Goal: Task Accomplishment & Management: Complete application form

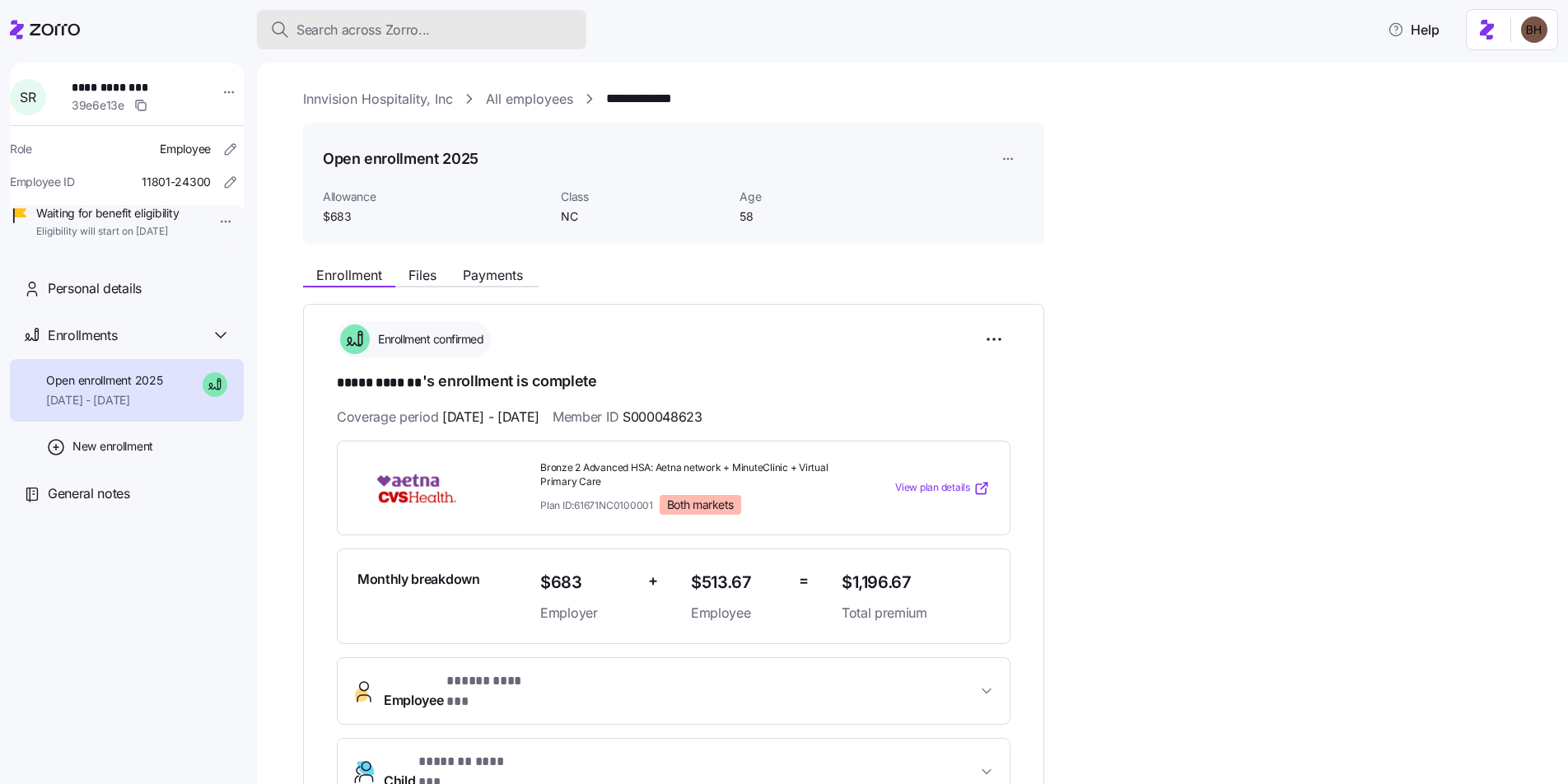
click at [390, 20] on span "Search across Zorro..." at bounding box center [363, 30] width 133 height 20
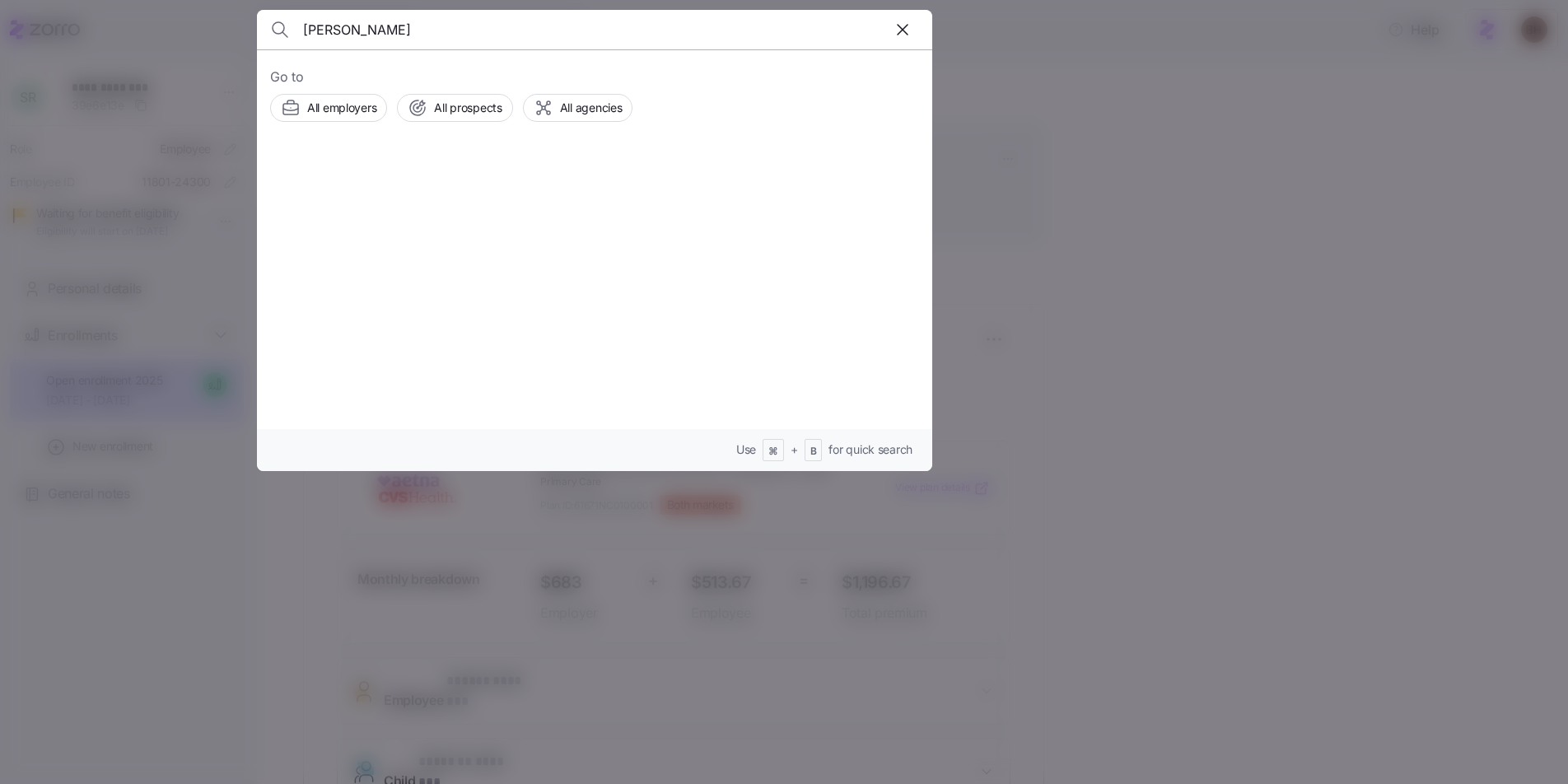
type input "christina bucci"
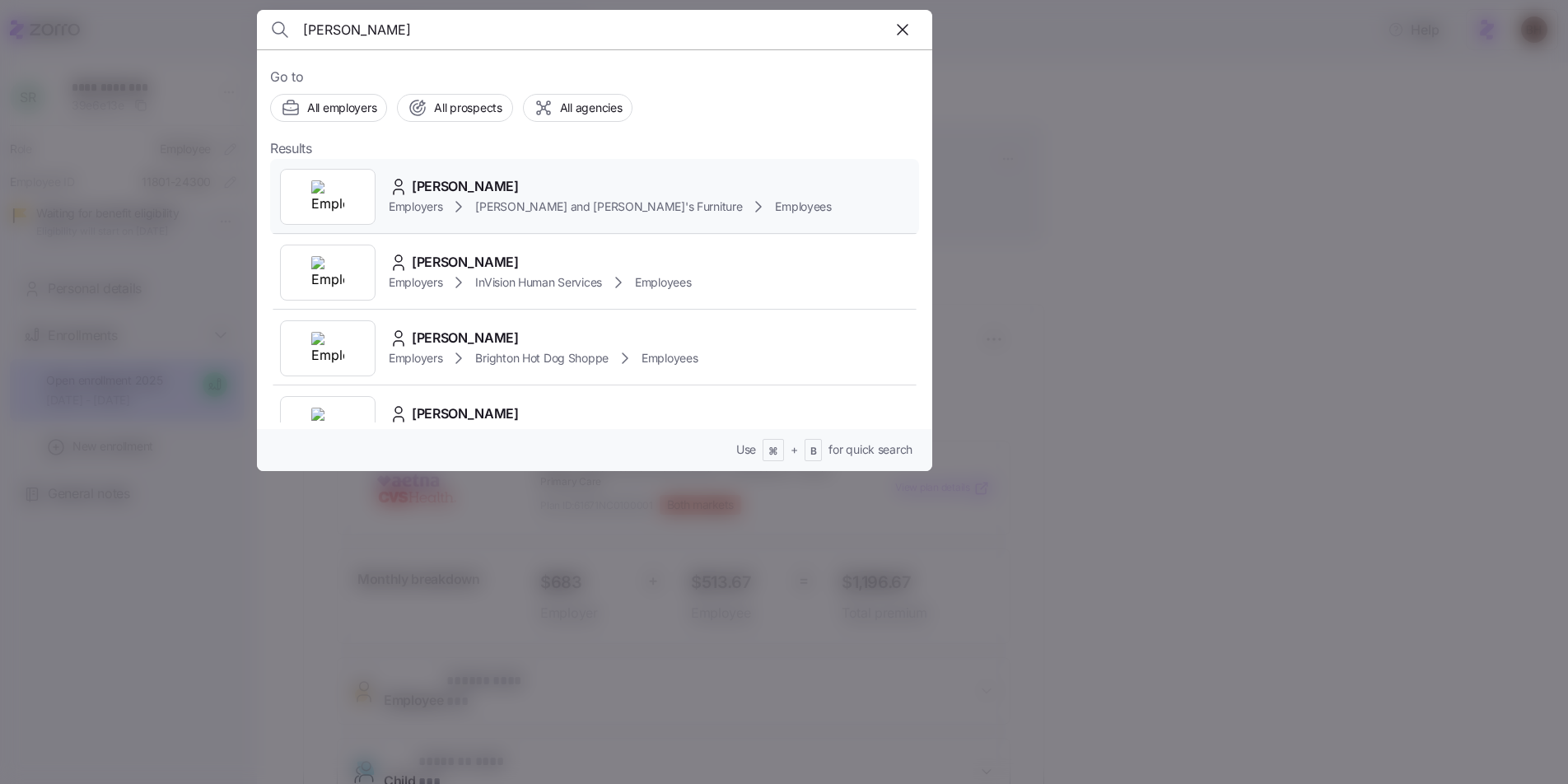
click at [473, 183] on span "CHRISTINA BUCCI" at bounding box center [465, 187] width 107 height 20
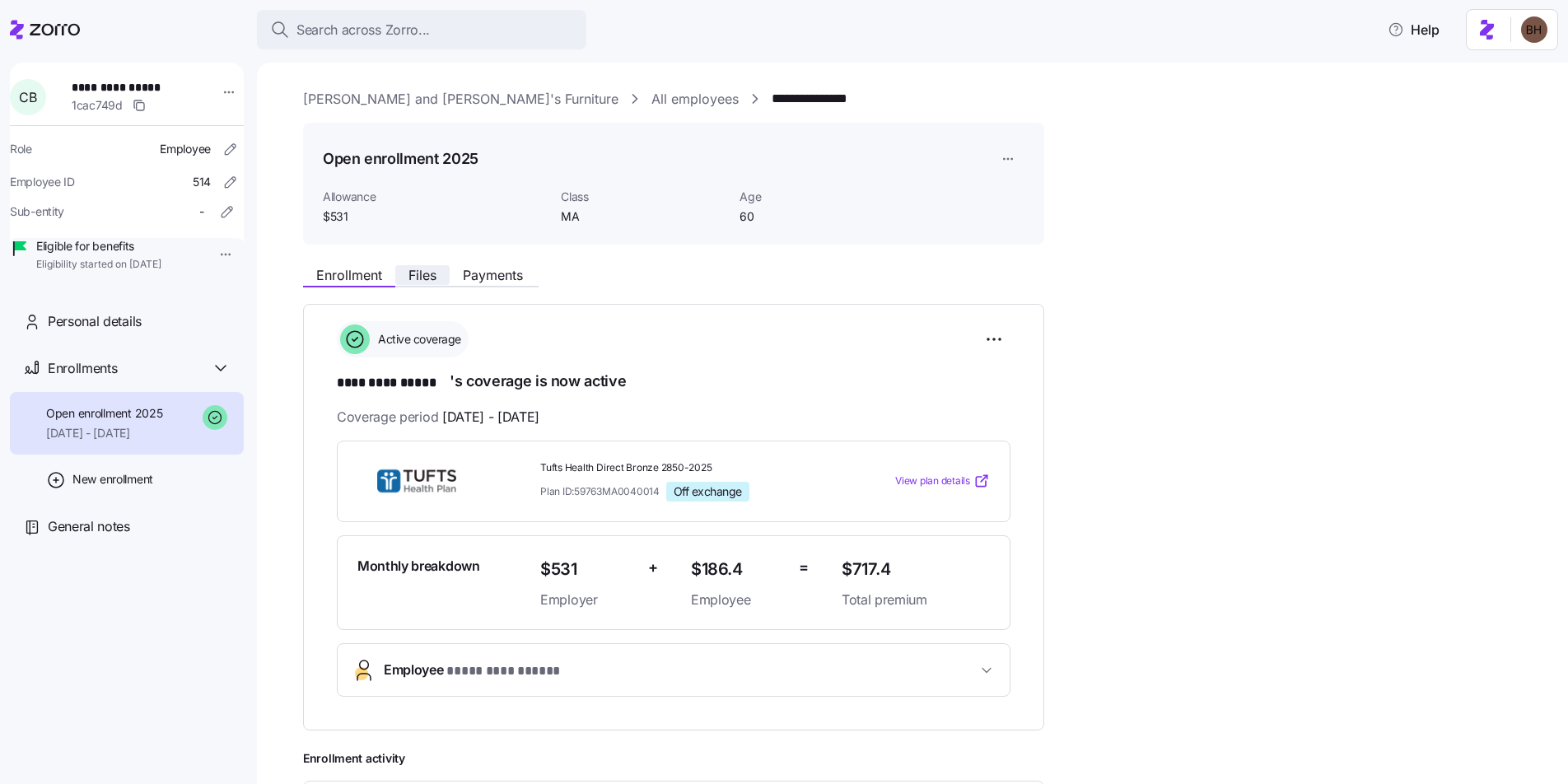
click at [422, 273] on span "Files" at bounding box center [422, 275] width 28 height 13
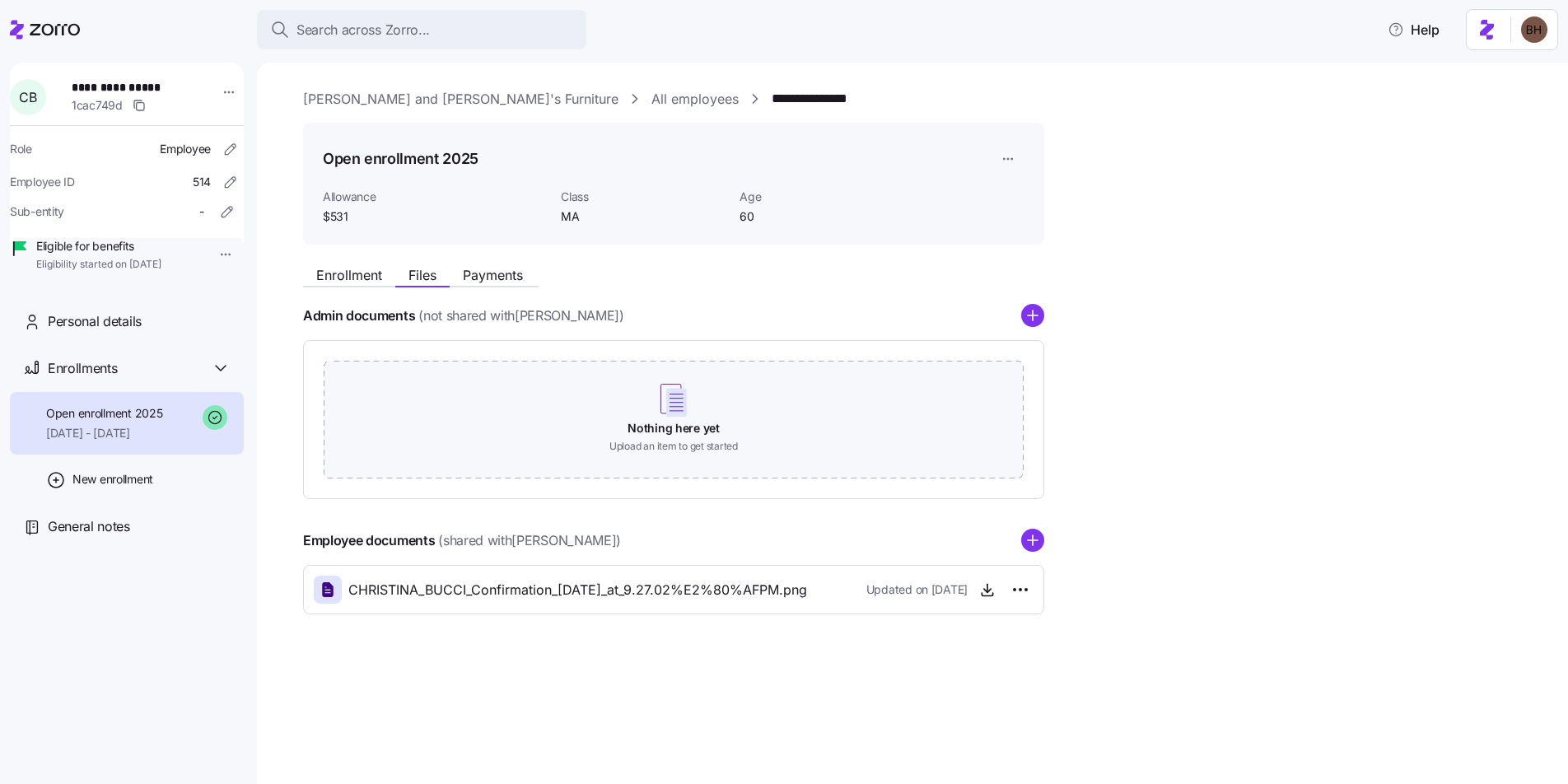
click at [1296, 358] on div "Enrollment Files Payments Admin documents (not shared with CHRISTINA BUCCI ) No…" at bounding box center [924, 436] width 1242 height 357
click at [380, 100] on link "Bernie and Phyl's Furniture" at bounding box center [460, 99] width 315 height 20
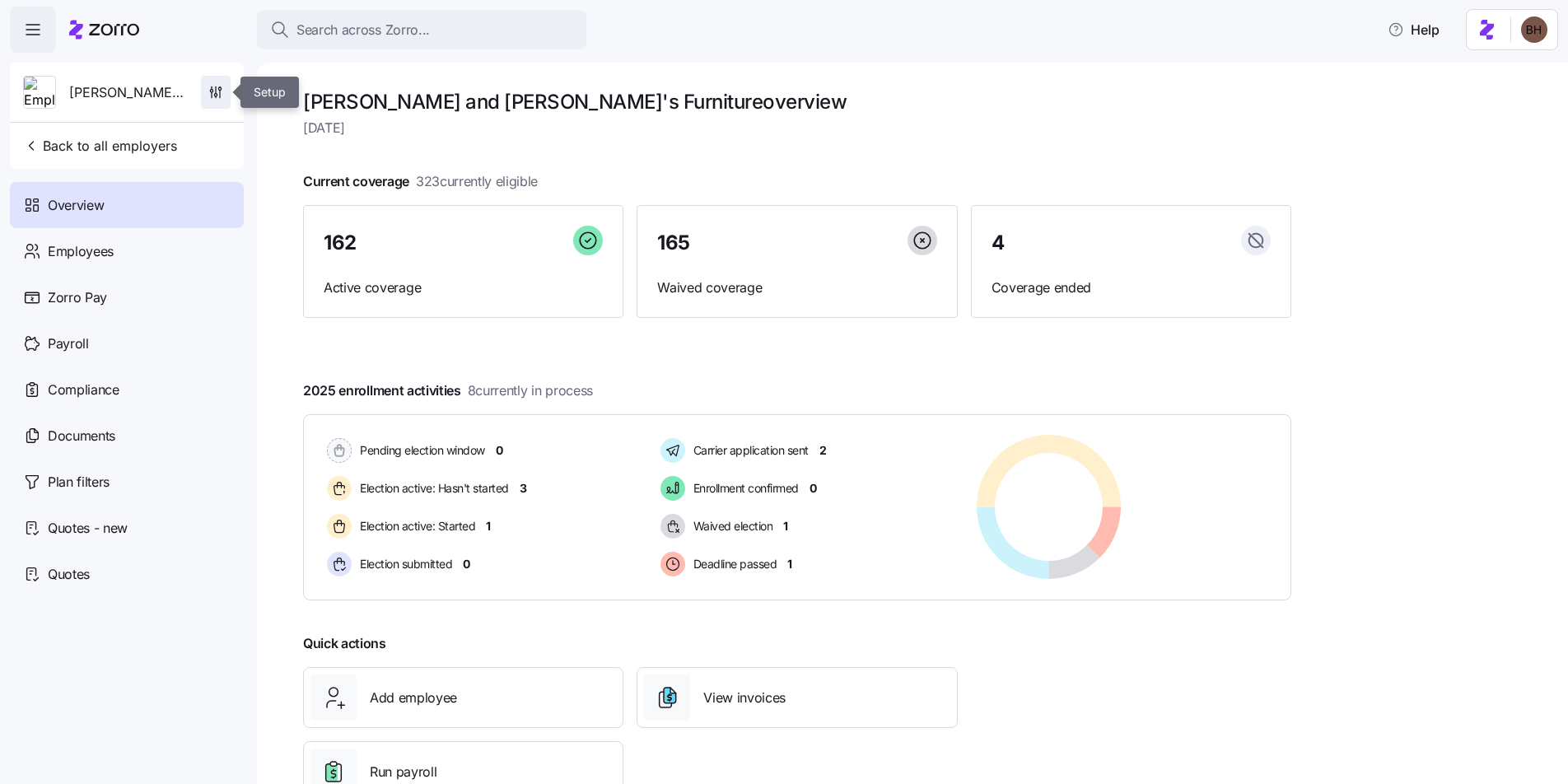
click at [219, 90] on icon "button" at bounding box center [216, 92] width 17 height 17
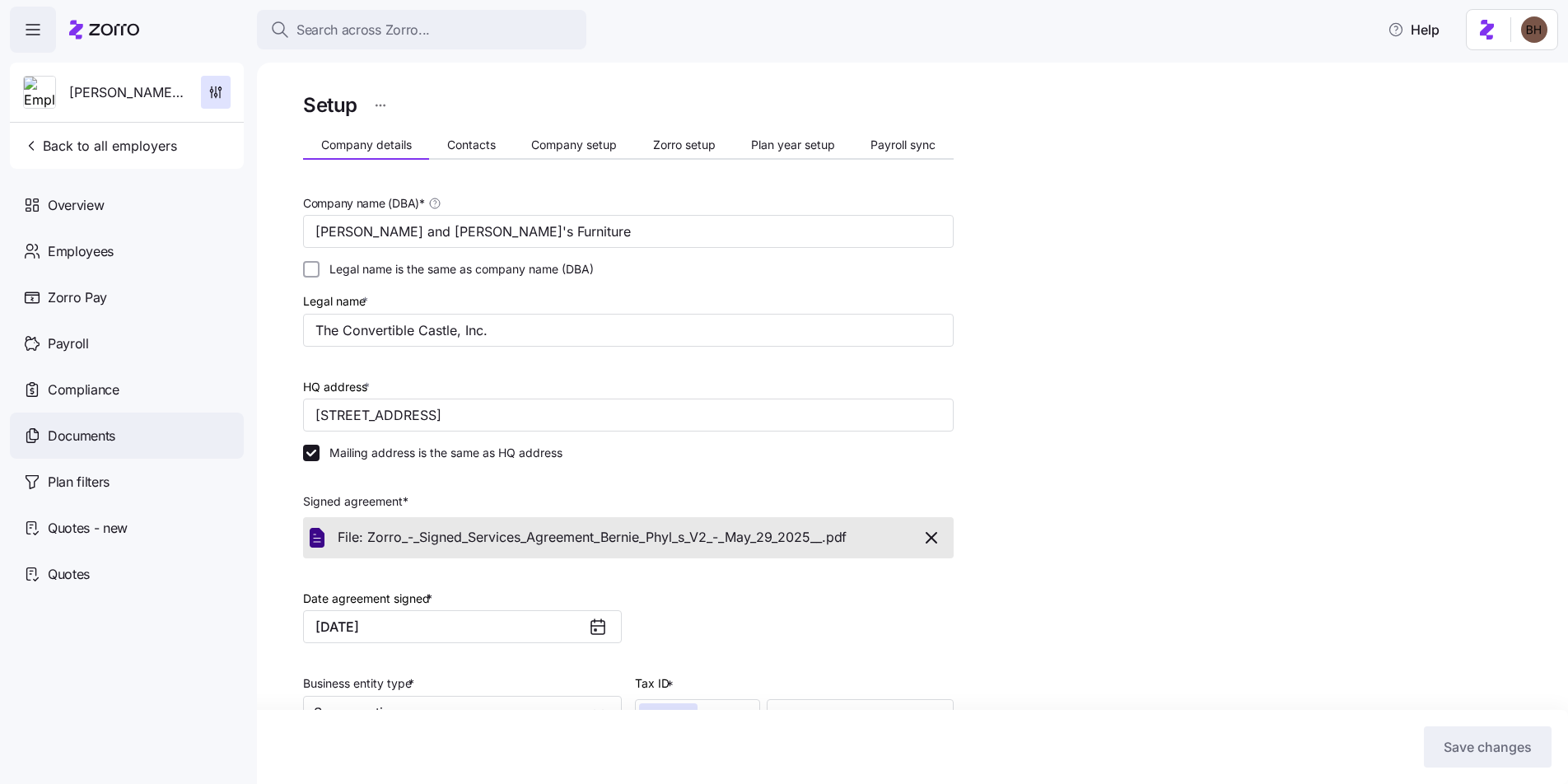
click at [100, 446] on div "Documents" at bounding box center [127, 436] width 233 height 46
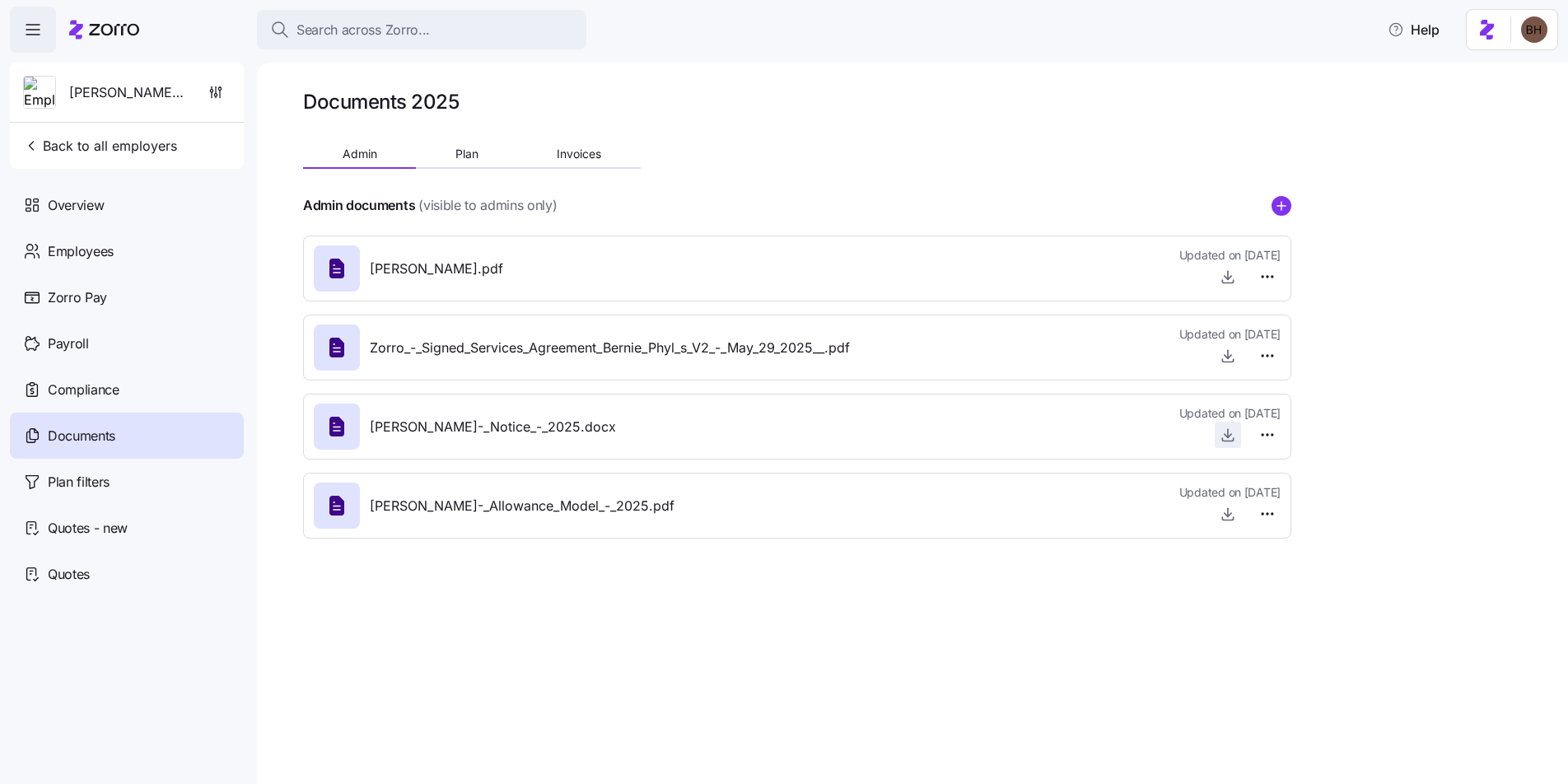
click at [1232, 433] on icon "button" at bounding box center [1228, 435] width 17 height 17
click at [1301, 41] on div "Search across Zorro... Help" at bounding box center [784, 29] width 1548 height 46
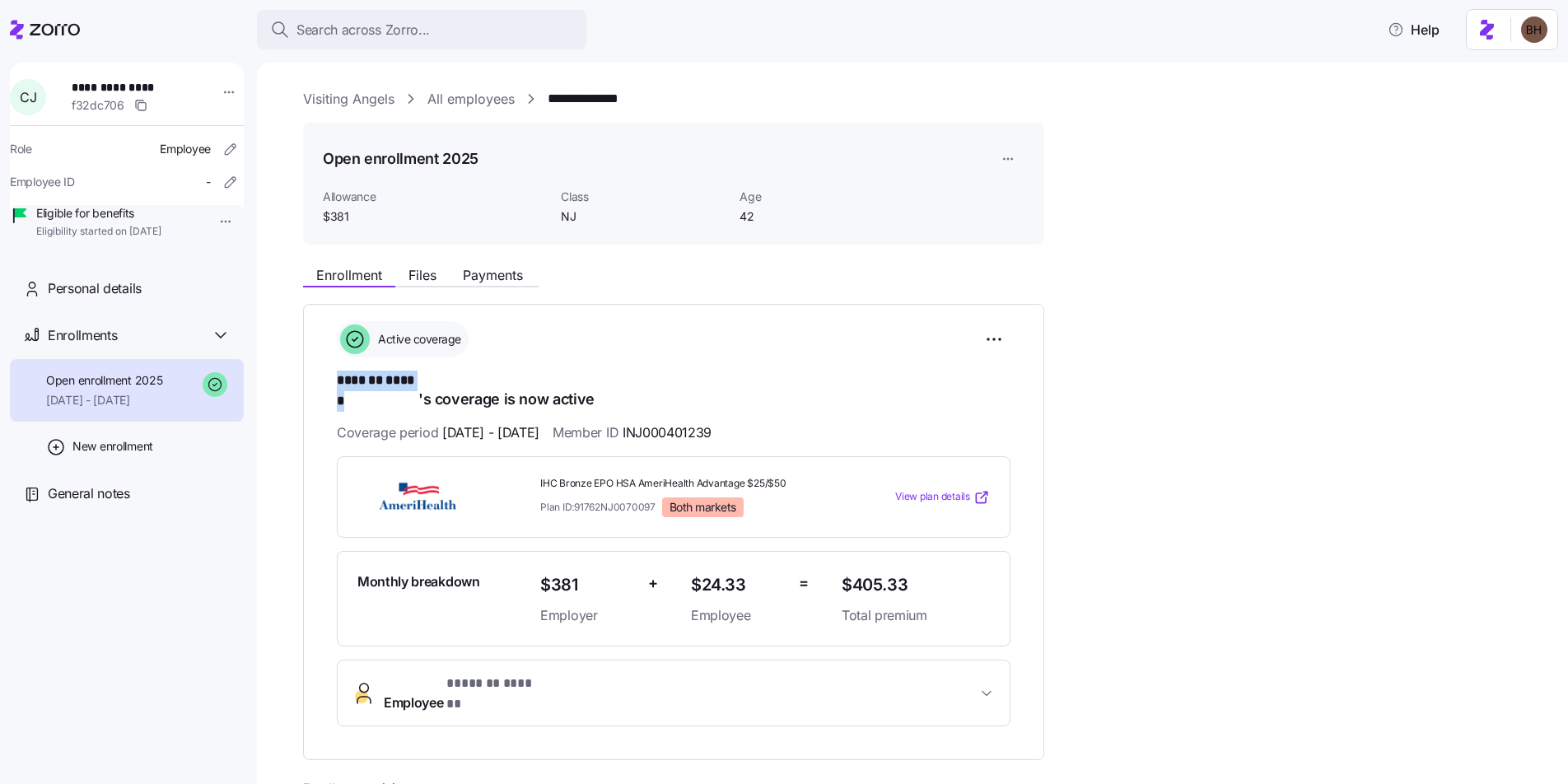
scroll to position [67, 0]
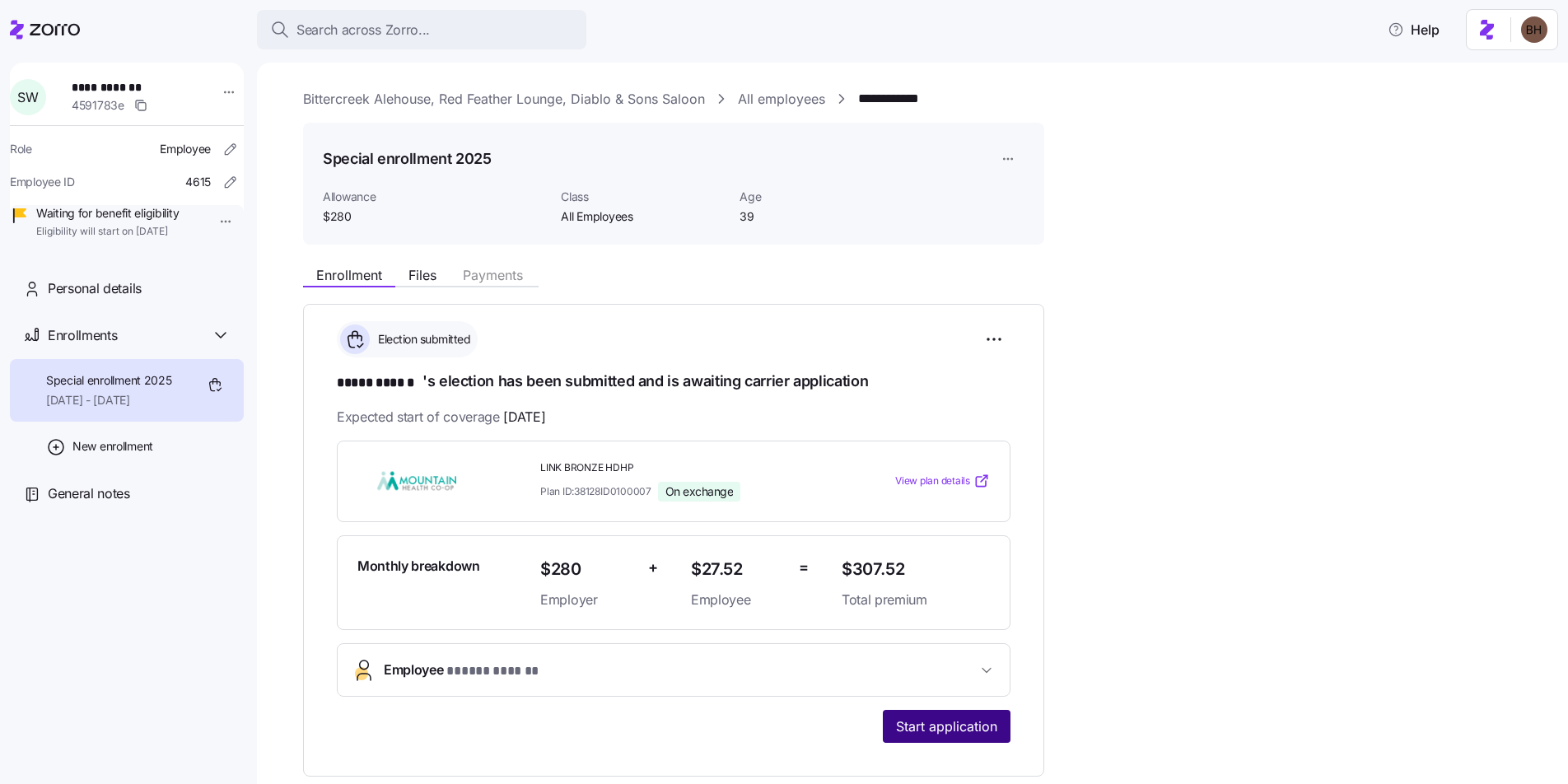
click at [928, 727] on span "Start application" at bounding box center [947, 726] width 101 height 20
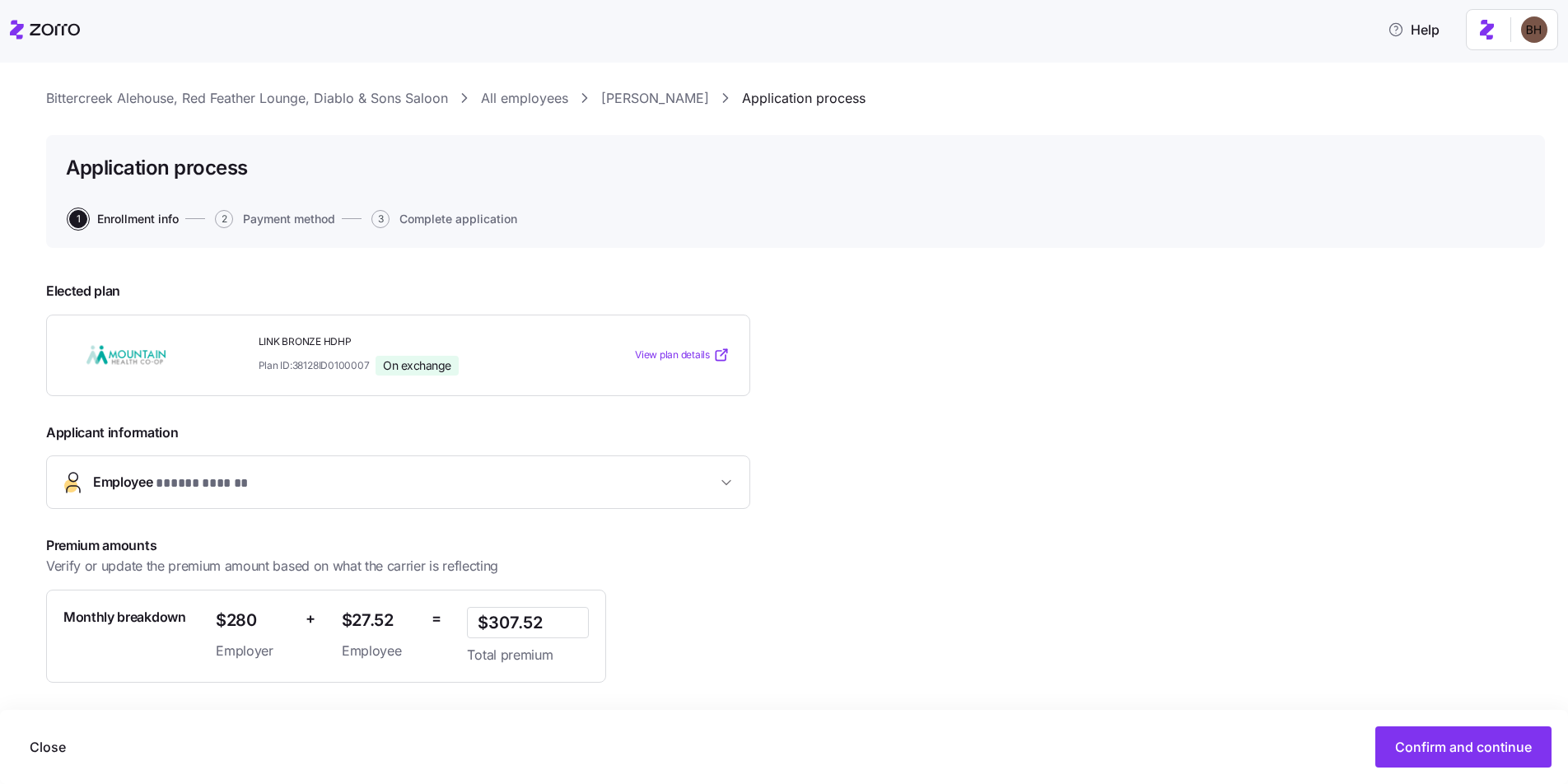
scroll to position [141, 0]
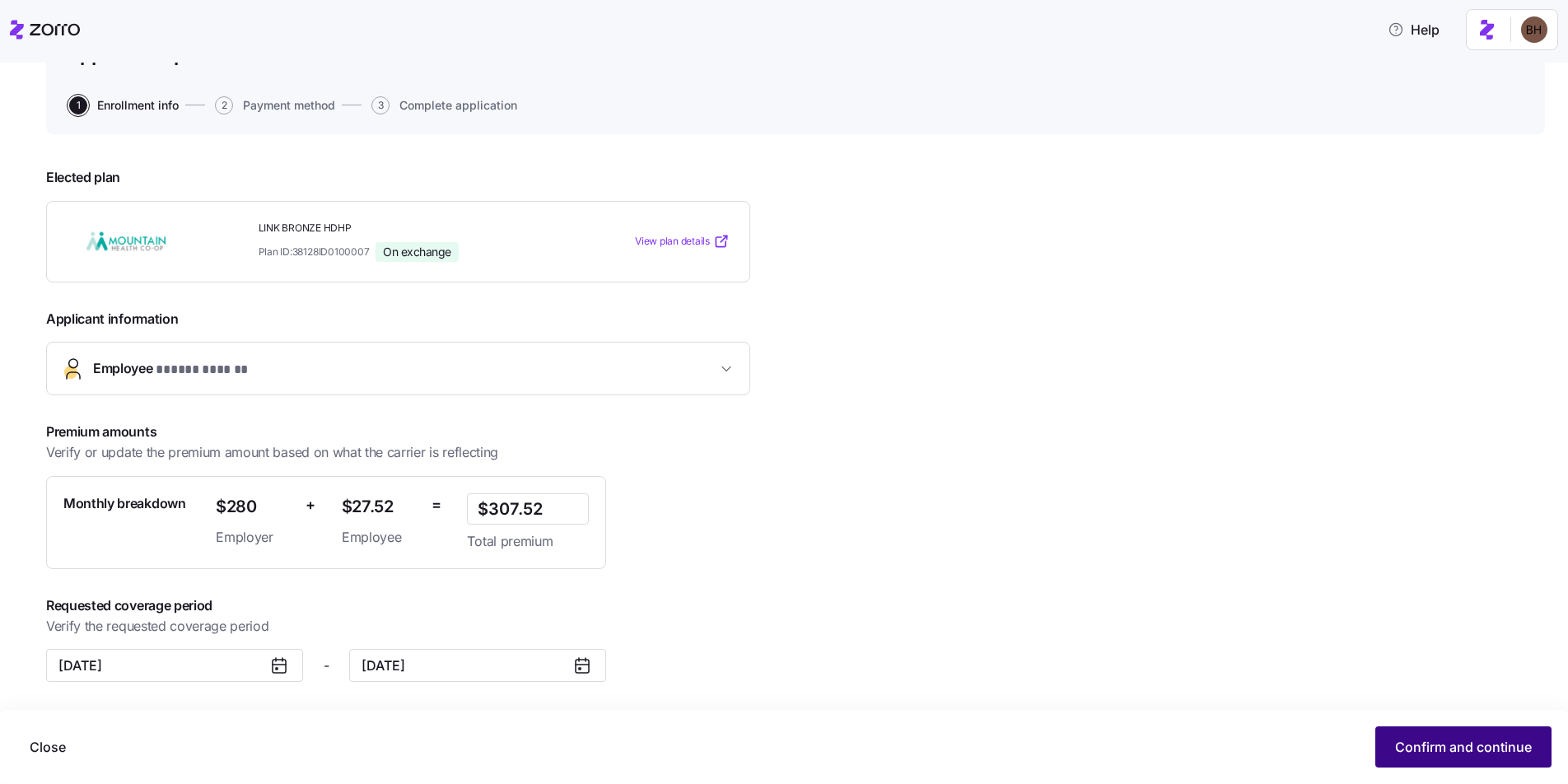
click at [1417, 752] on span "Confirm and continue" at bounding box center [1463, 747] width 137 height 20
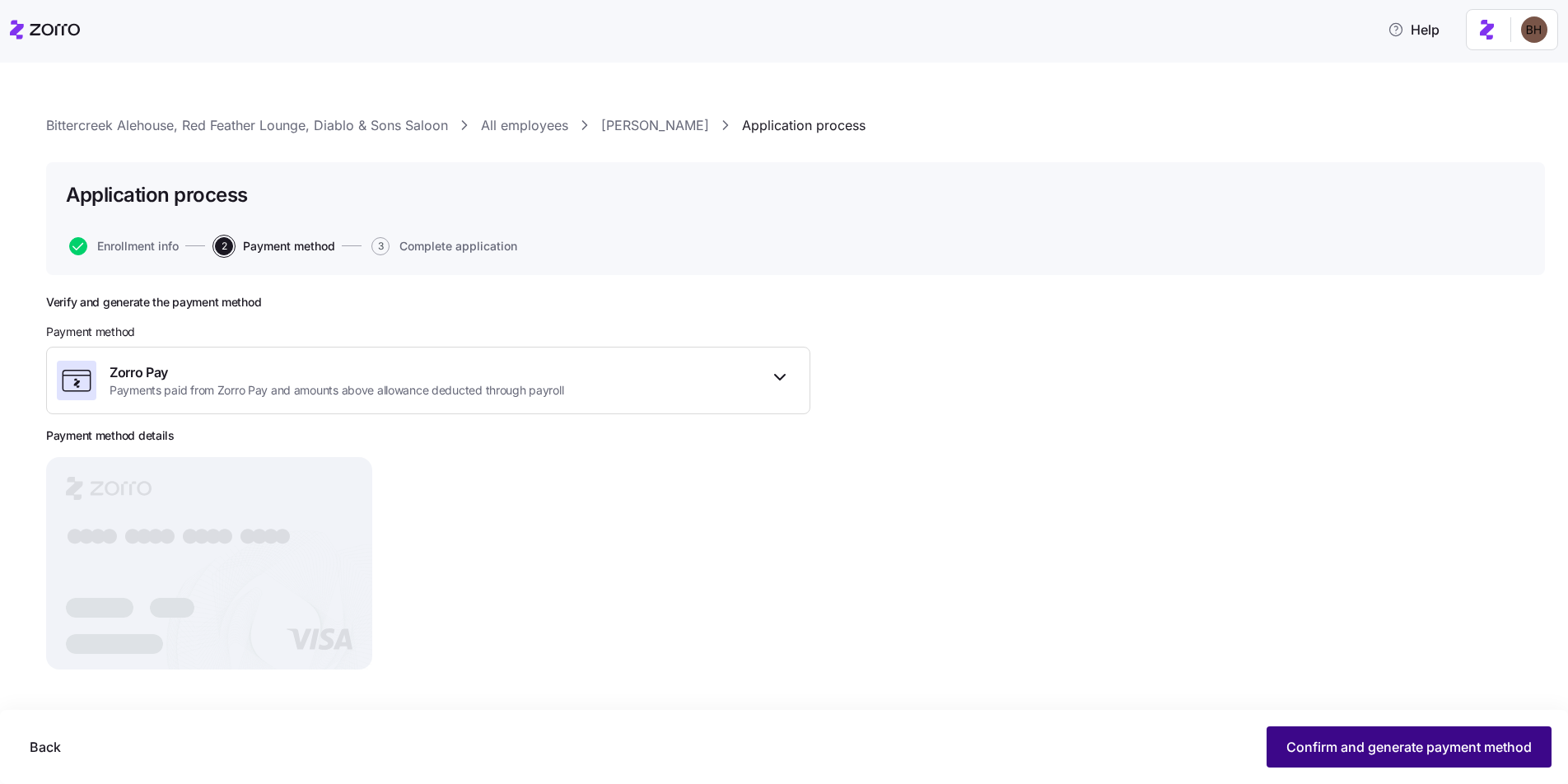
click at [1348, 745] on span "Confirm and generate payment method" at bounding box center [1408, 747] width 245 height 20
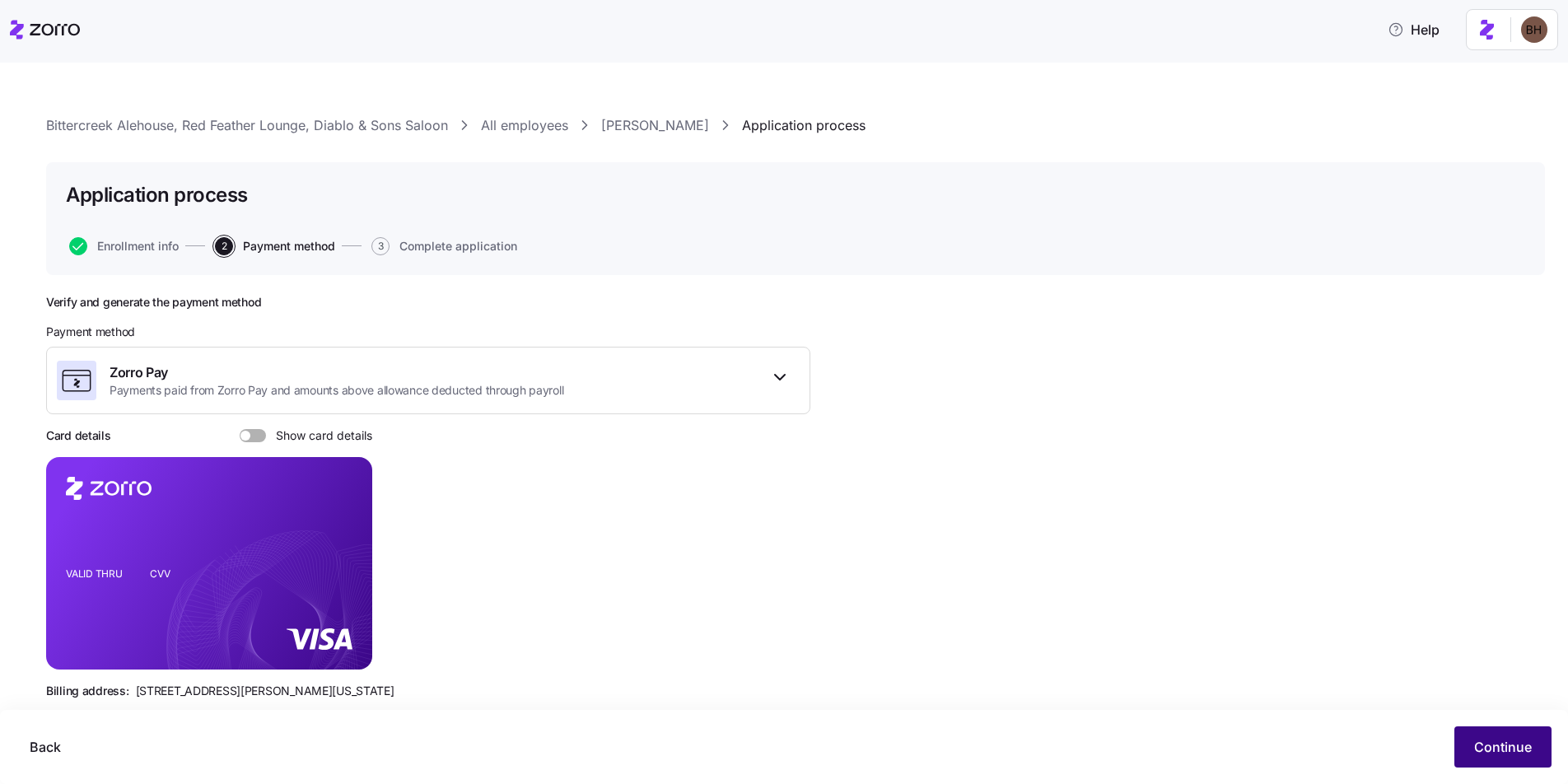
click at [1527, 745] on span "Continue" at bounding box center [1503, 747] width 58 height 20
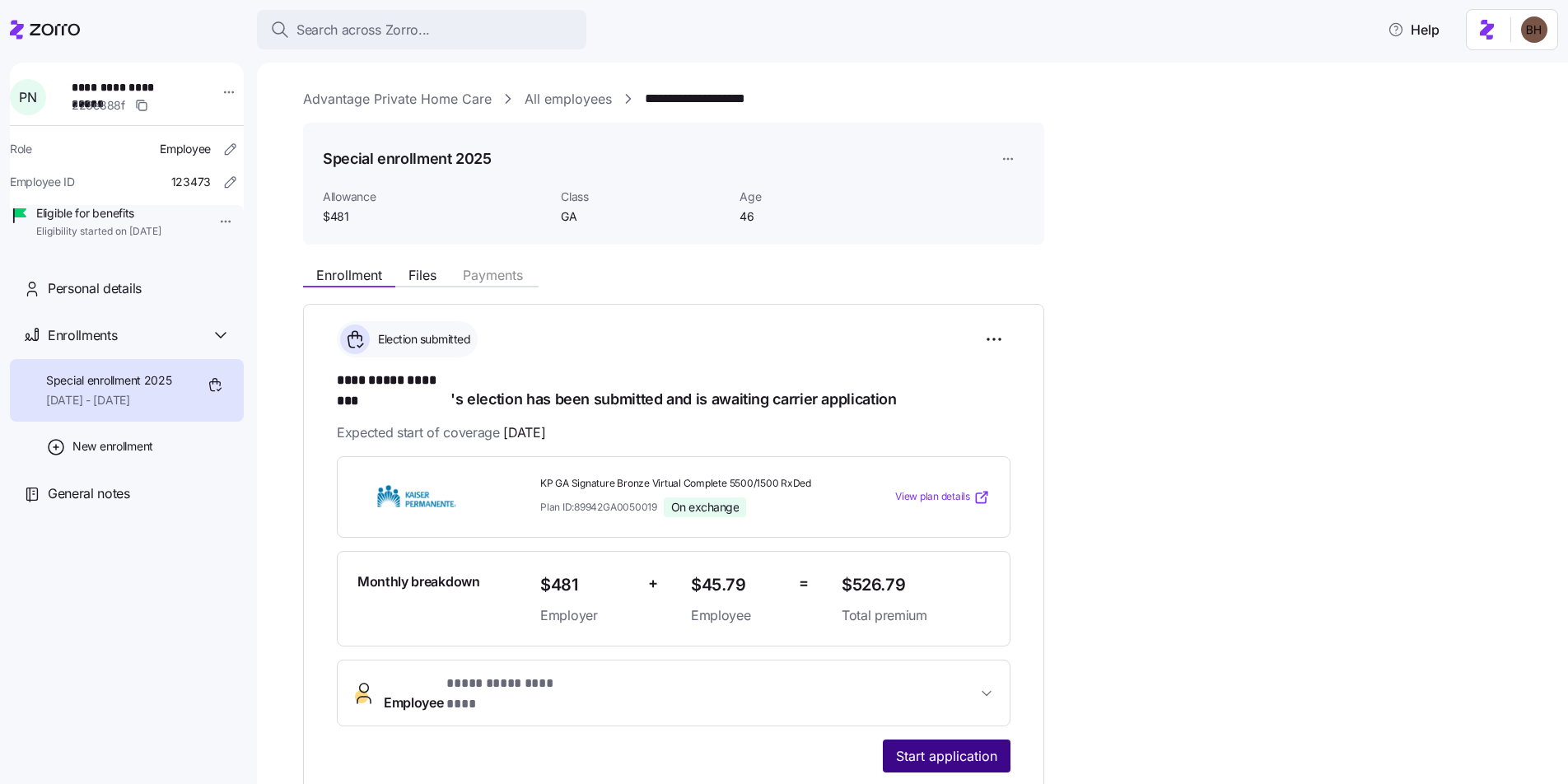
click at [929, 746] on span "Start application" at bounding box center [947, 756] width 101 height 20
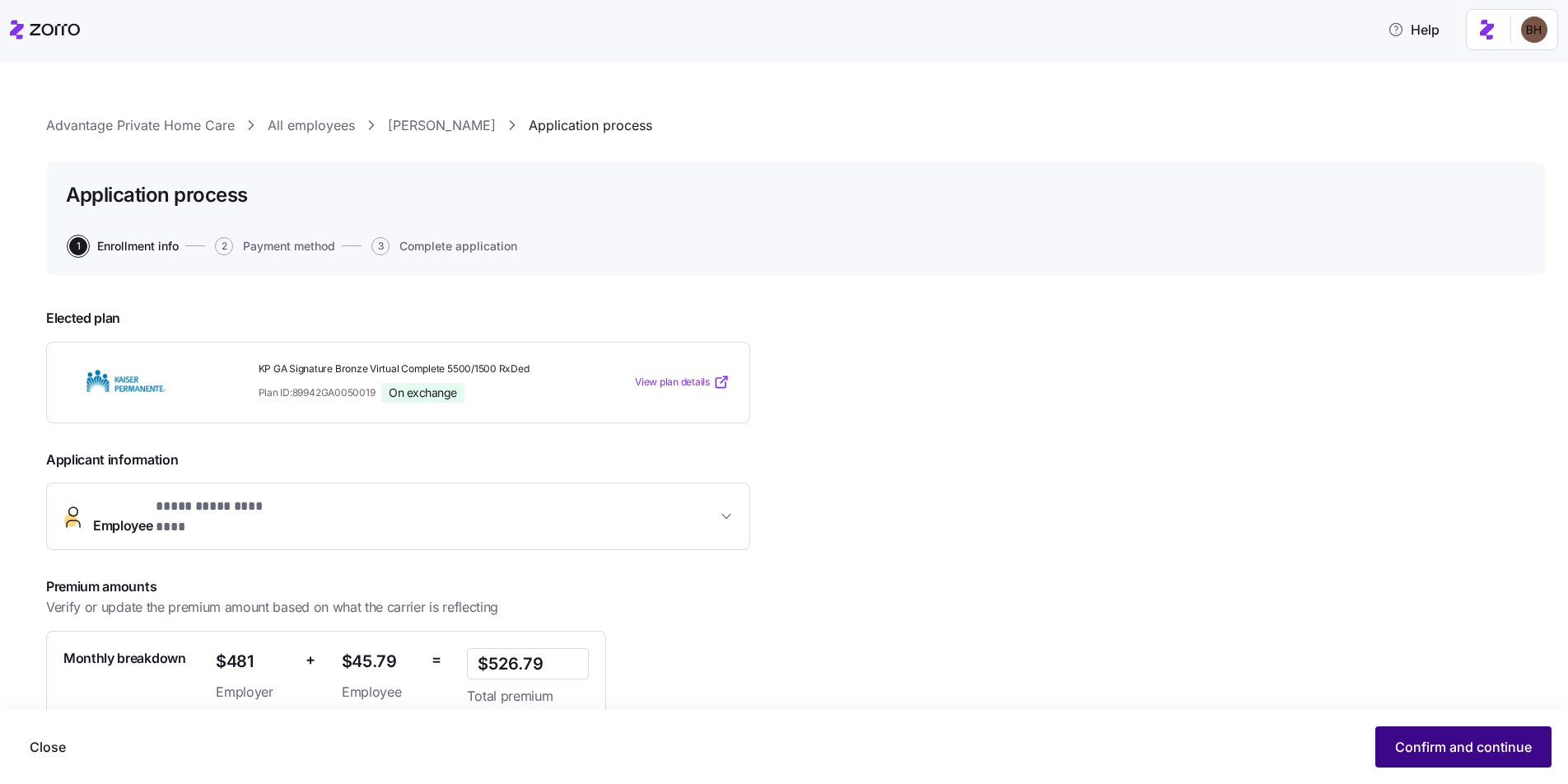
click at [1405, 753] on span "Confirm and continue" at bounding box center [1463, 747] width 137 height 20
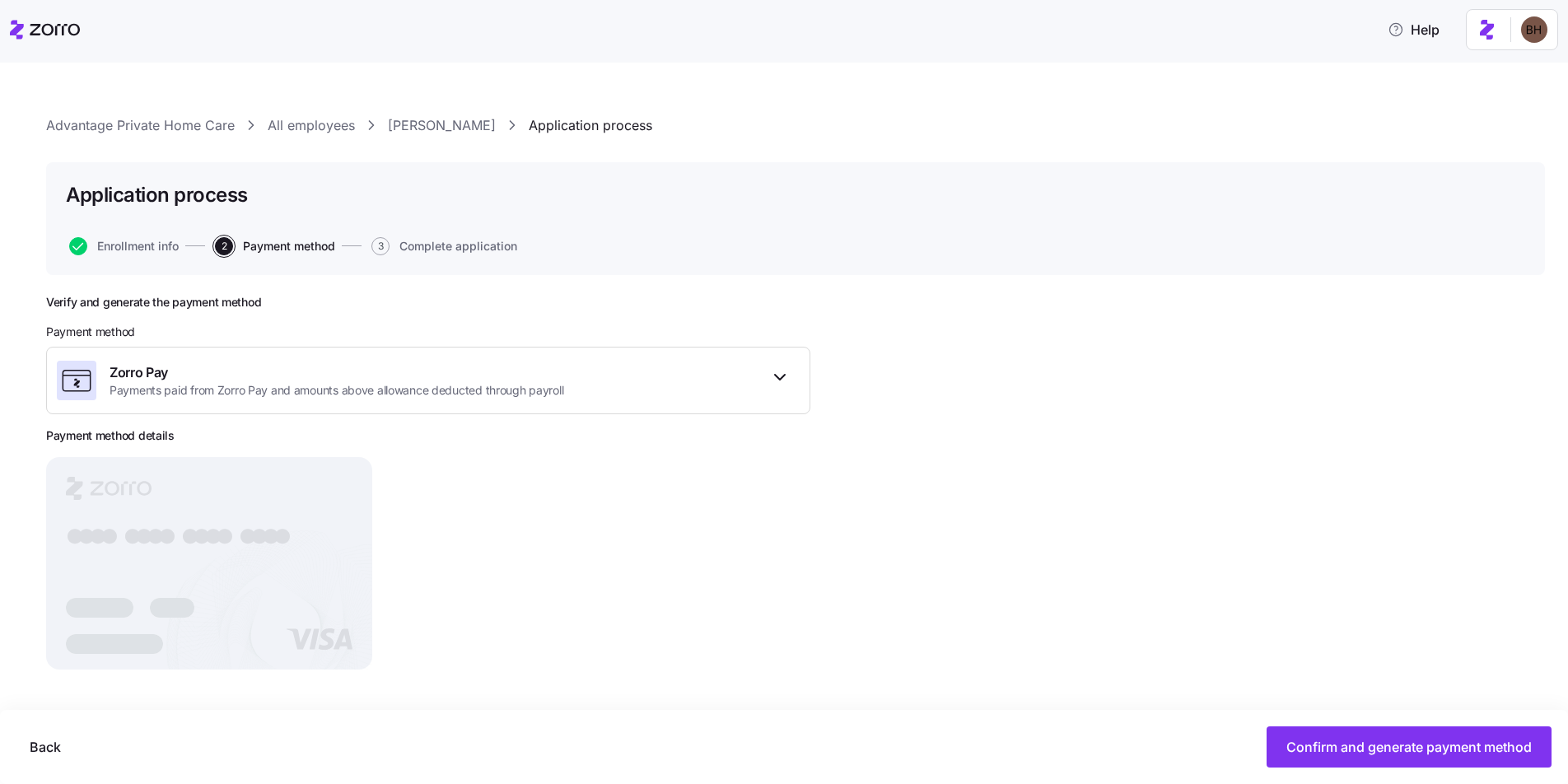
scroll to position [1, 0]
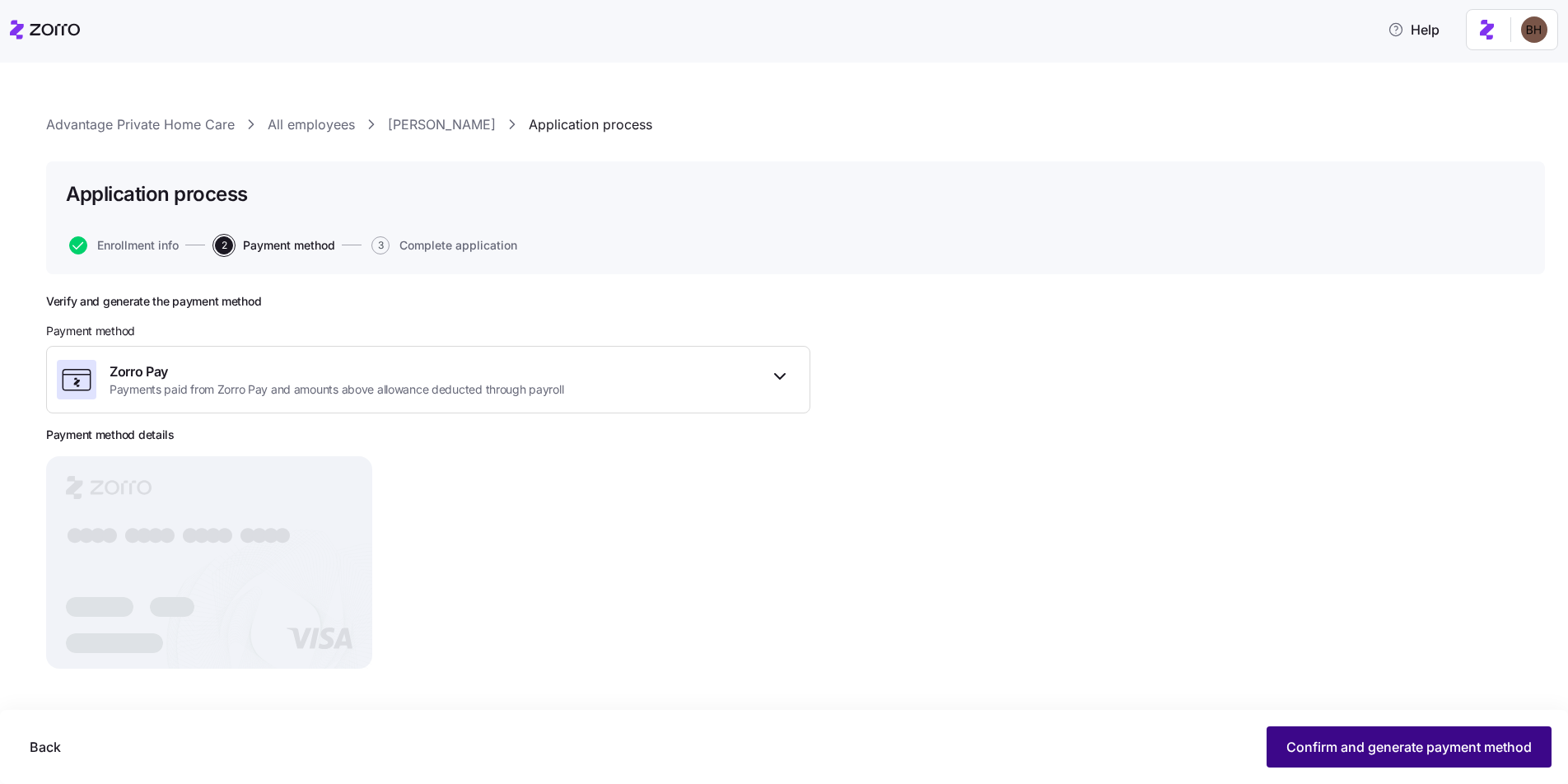
click at [1416, 752] on span "Confirm and generate payment method" at bounding box center [1408, 747] width 245 height 20
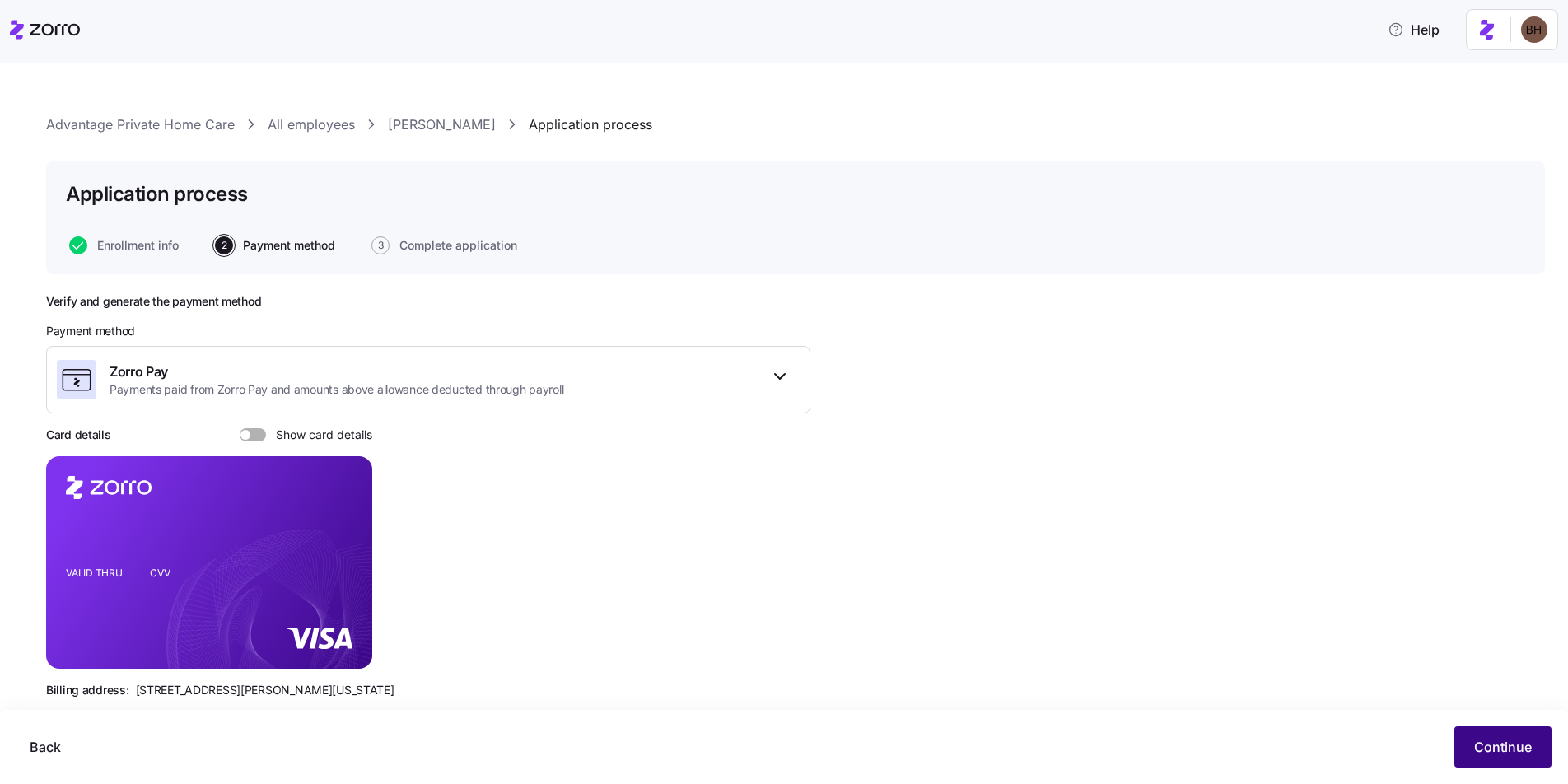
click at [1499, 748] on span "Continue" at bounding box center [1503, 747] width 58 height 20
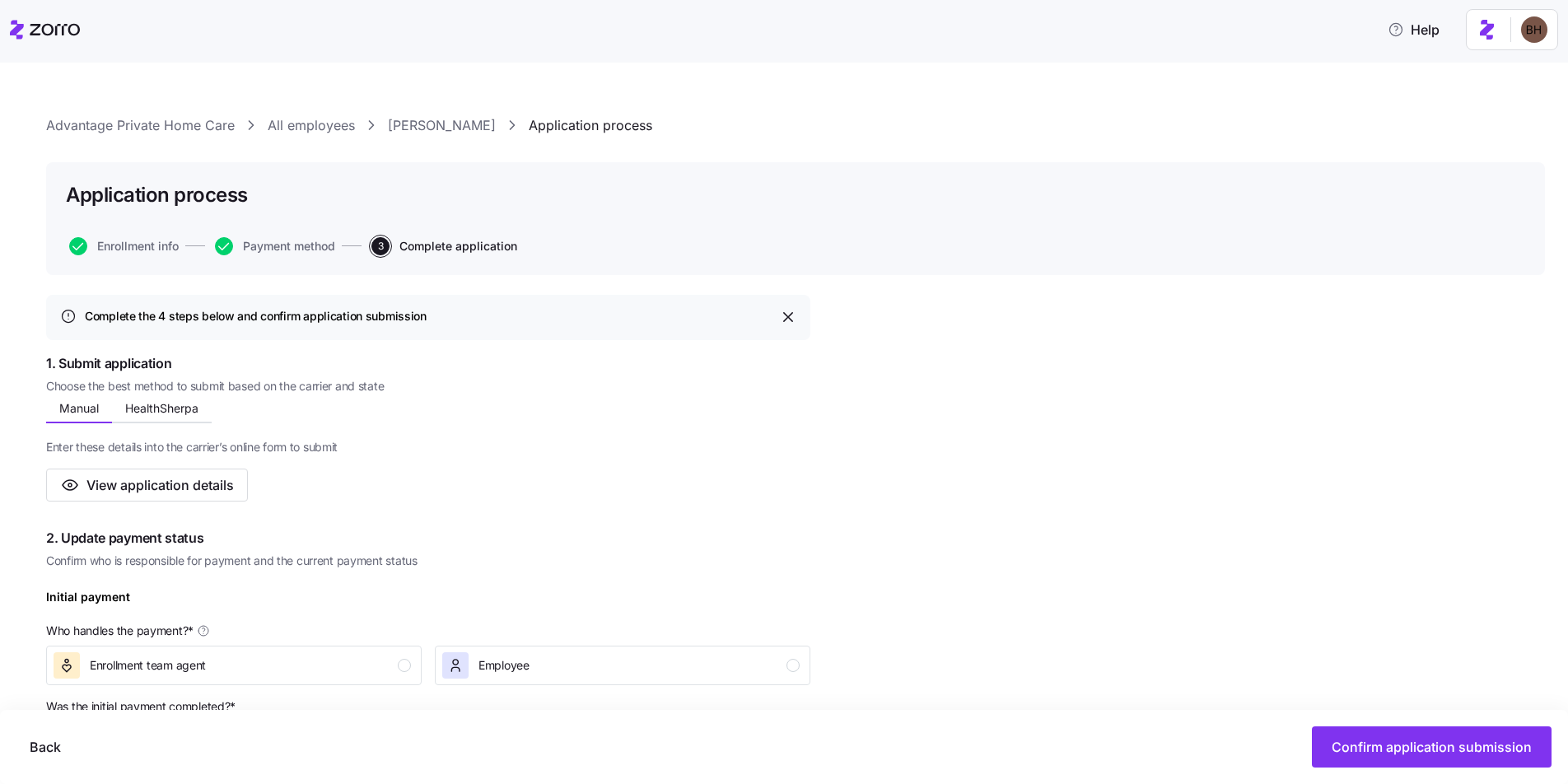
click at [282, 122] on link "All employees" at bounding box center [311, 125] width 87 height 20
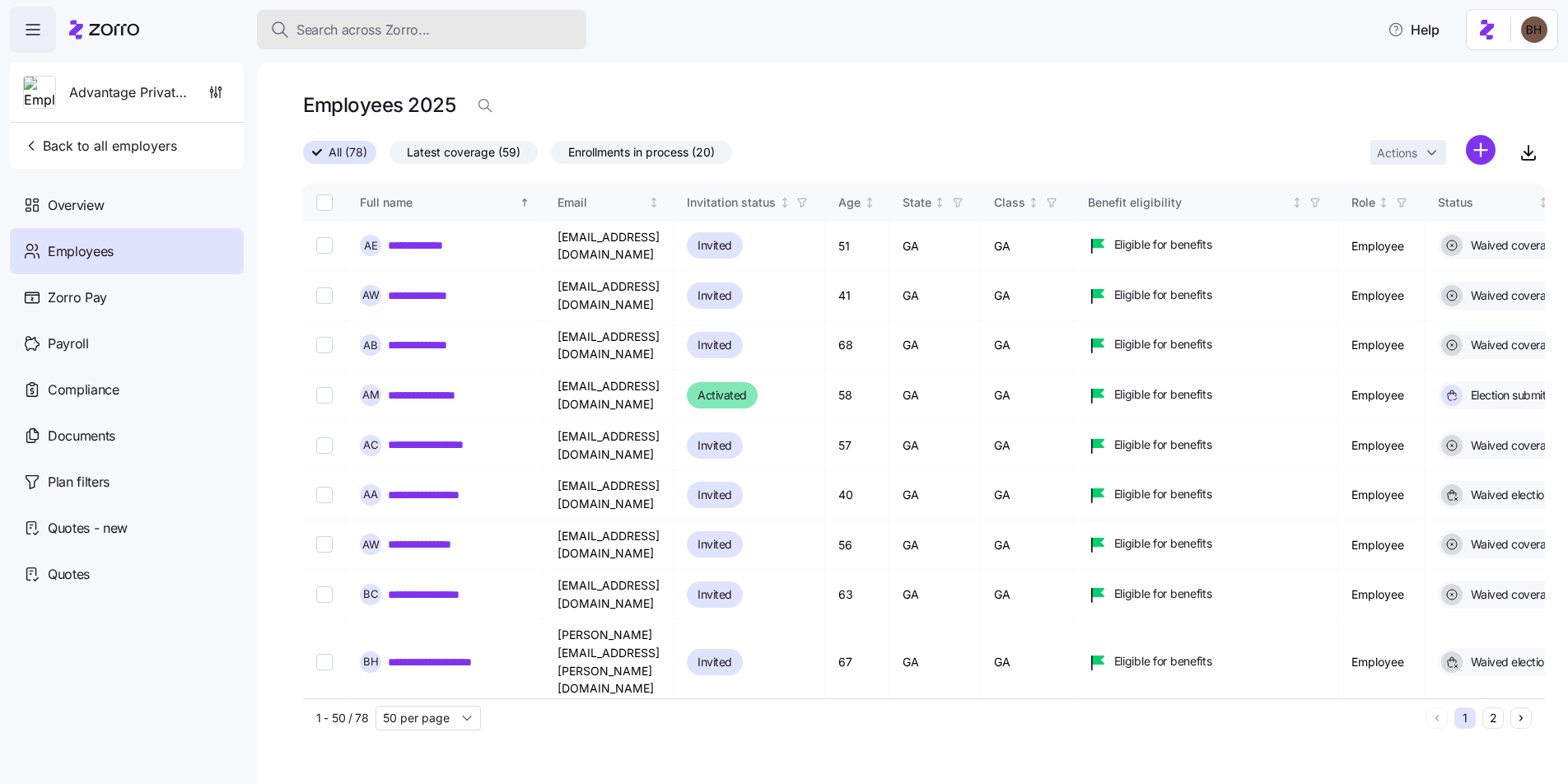
click at [380, 18] on button "Search across Zorro..." at bounding box center [422, 29] width 329 height 40
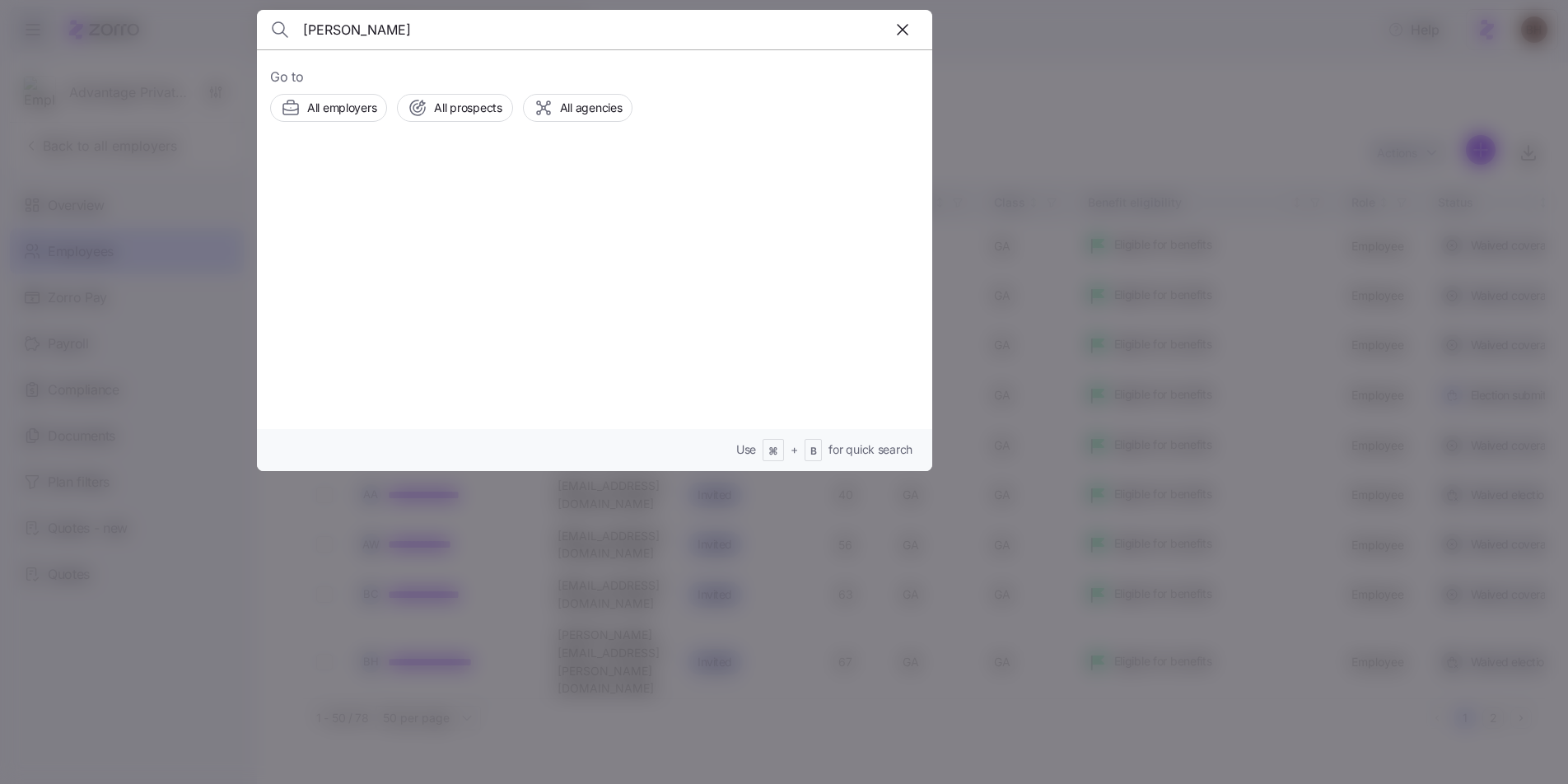
type input "carrie ponce"
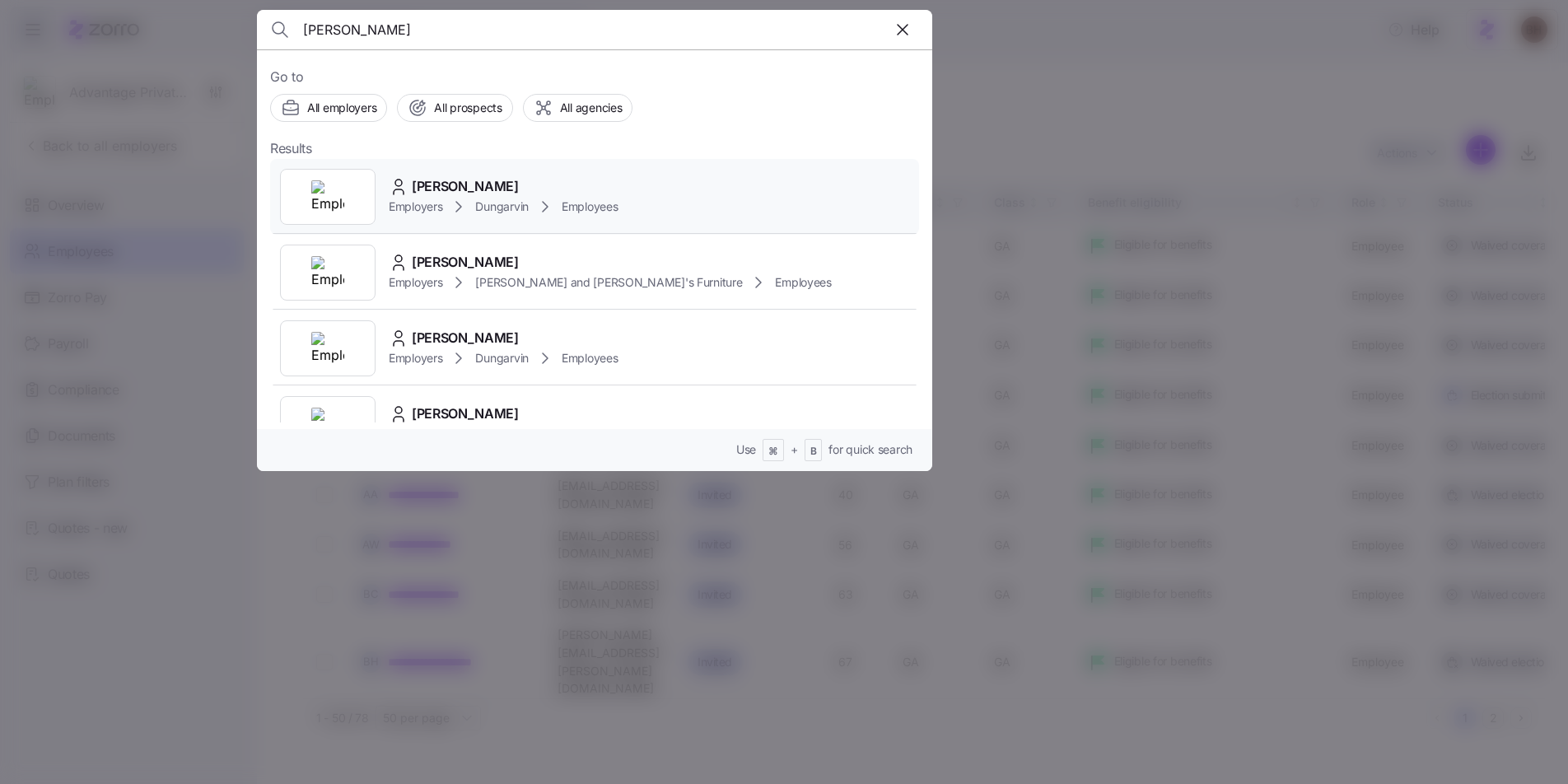
click at [437, 188] on span "[PERSON_NAME]" at bounding box center [465, 187] width 107 height 20
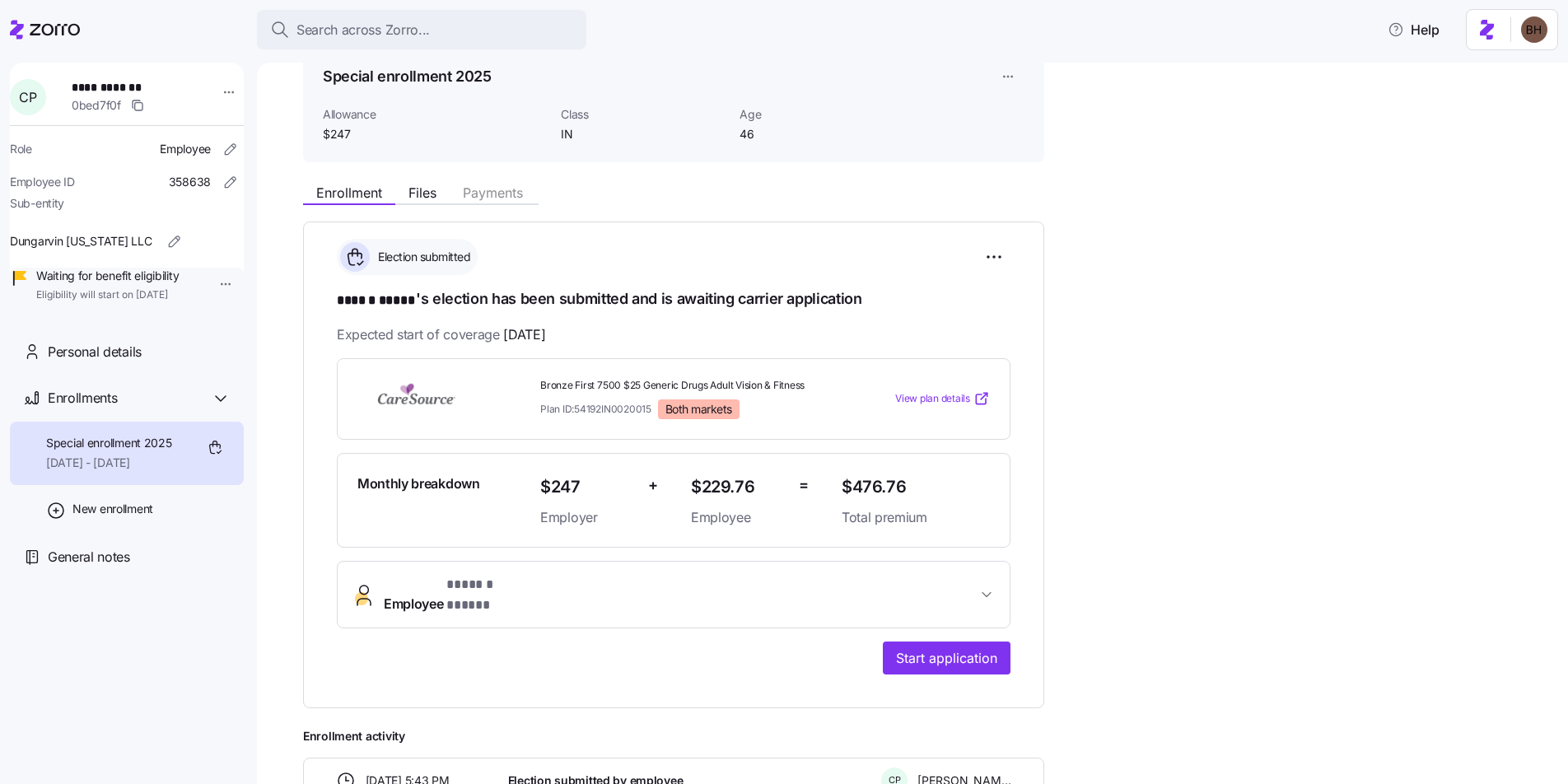
scroll to position [90, 0]
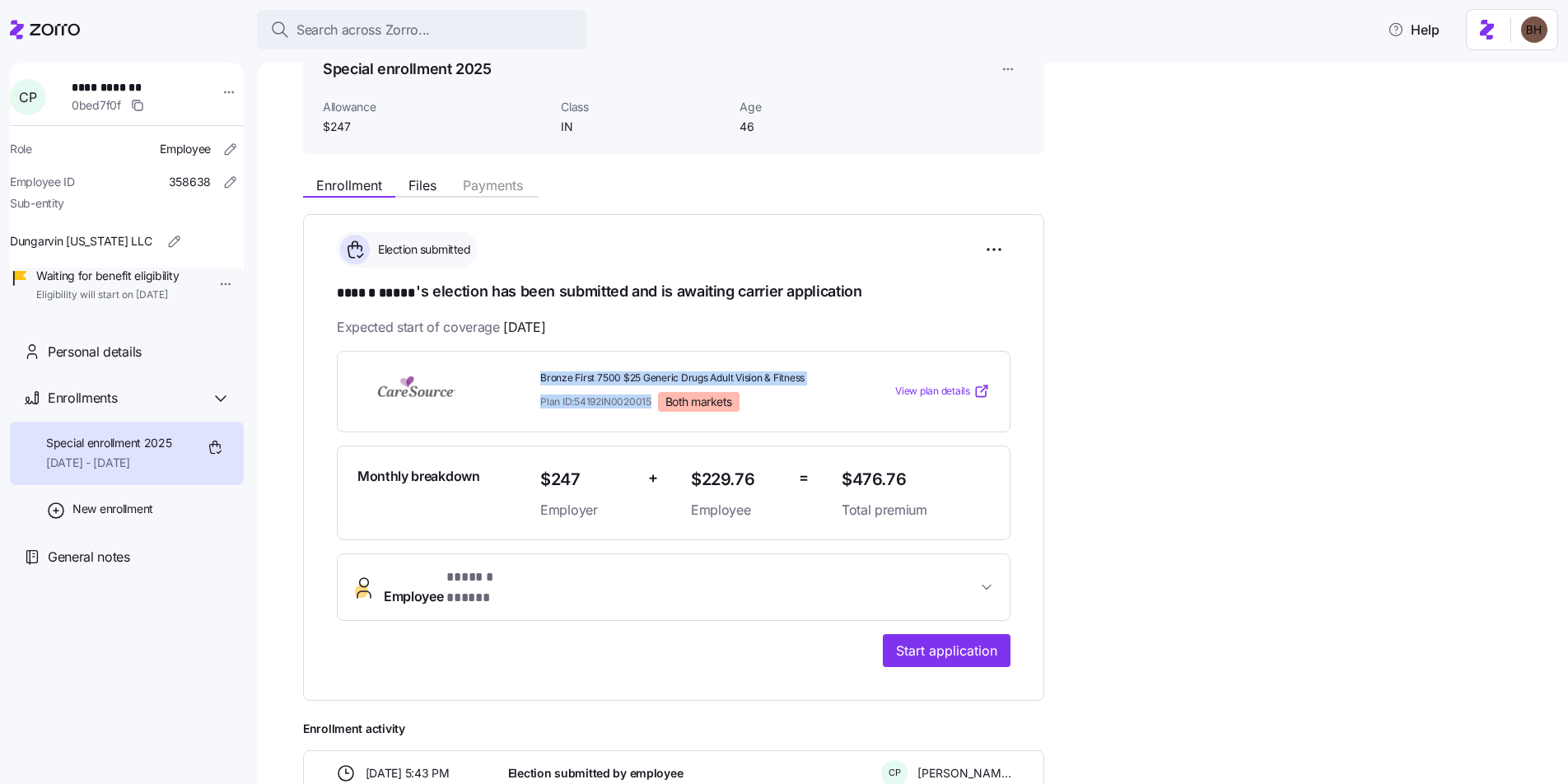
drag, startPoint x: 542, startPoint y: 378, endPoint x: 654, endPoint y: 404, distance: 115.0
click at [654, 404] on div "Bronze First 7500 $25 Generic Drugs Adult Vision & Fitness Plan ID: 54192IN0020…" at bounding box center [685, 392] width 289 height 40
click at [1168, 451] on div "**********" at bounding box center [924, 509] width 1242 height 683
click at [210, 89] on html "**********" at bounding box center [784, 387] width 1568 height 774
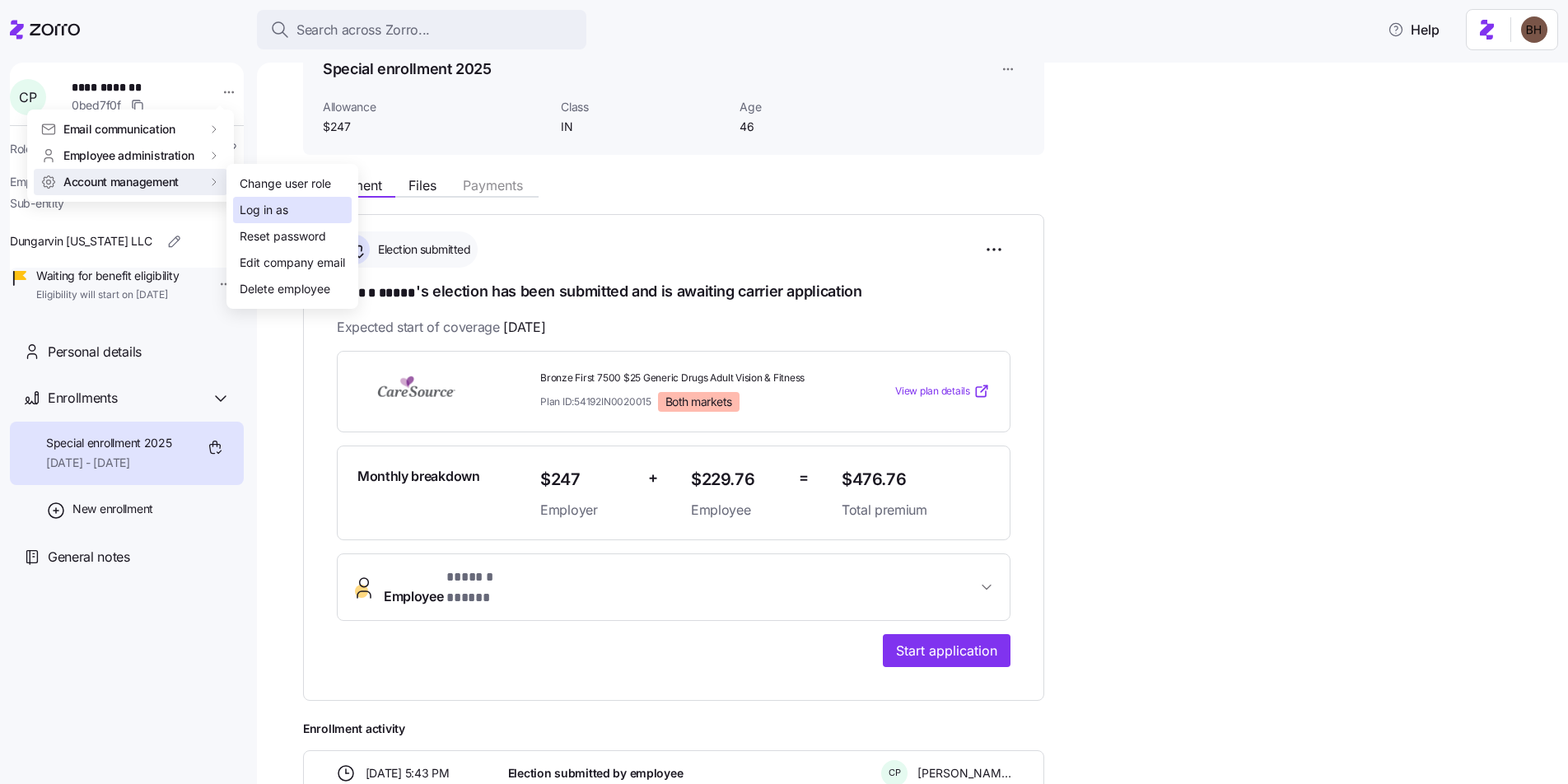
click at [259, 210] on div "Log in as" at bounding box center [264, 210] width 49 height 18
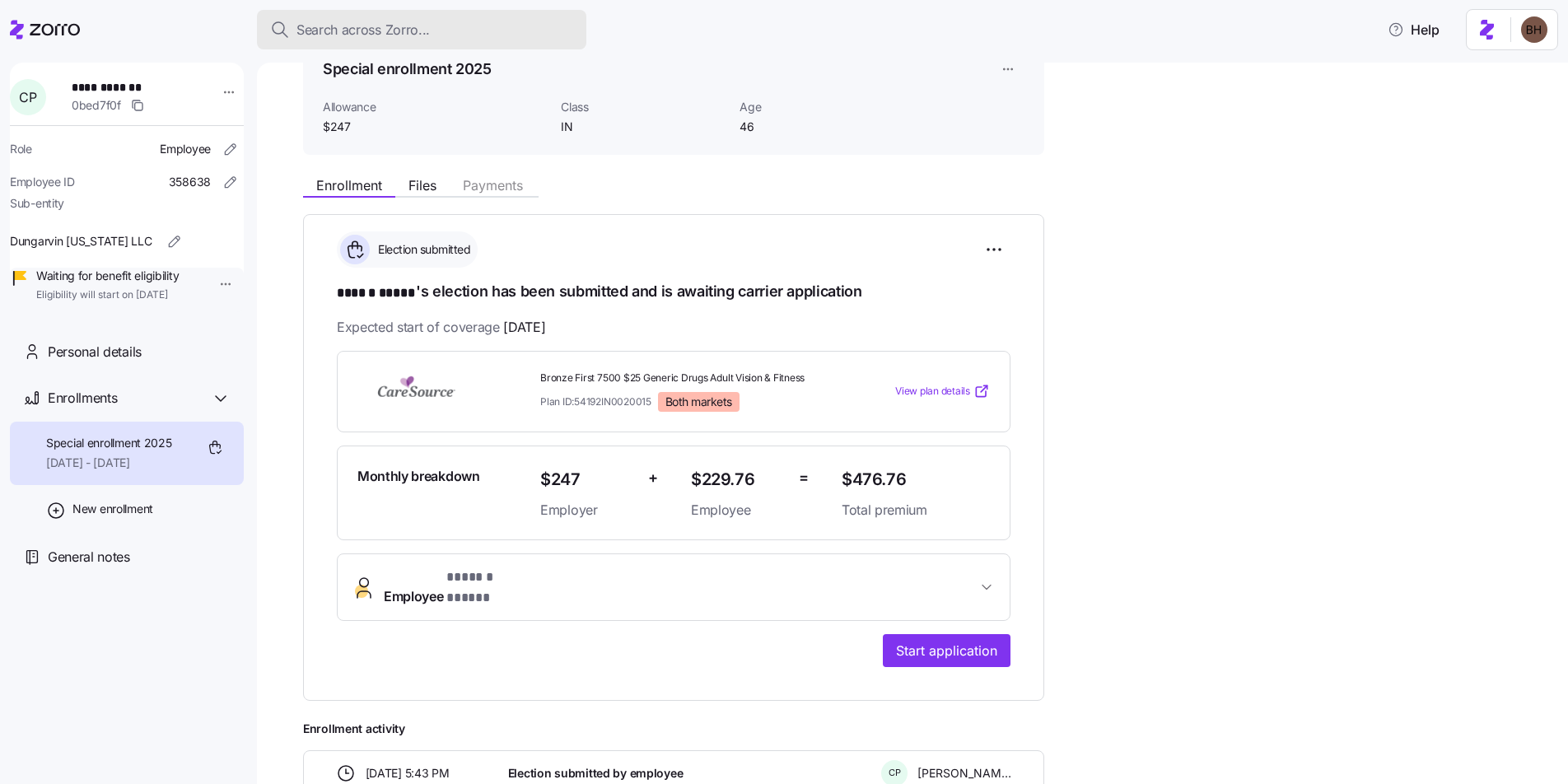
click at [400, 31] on span "Search across Zorro..." at bounding box center [363, 30] width 133 height 20
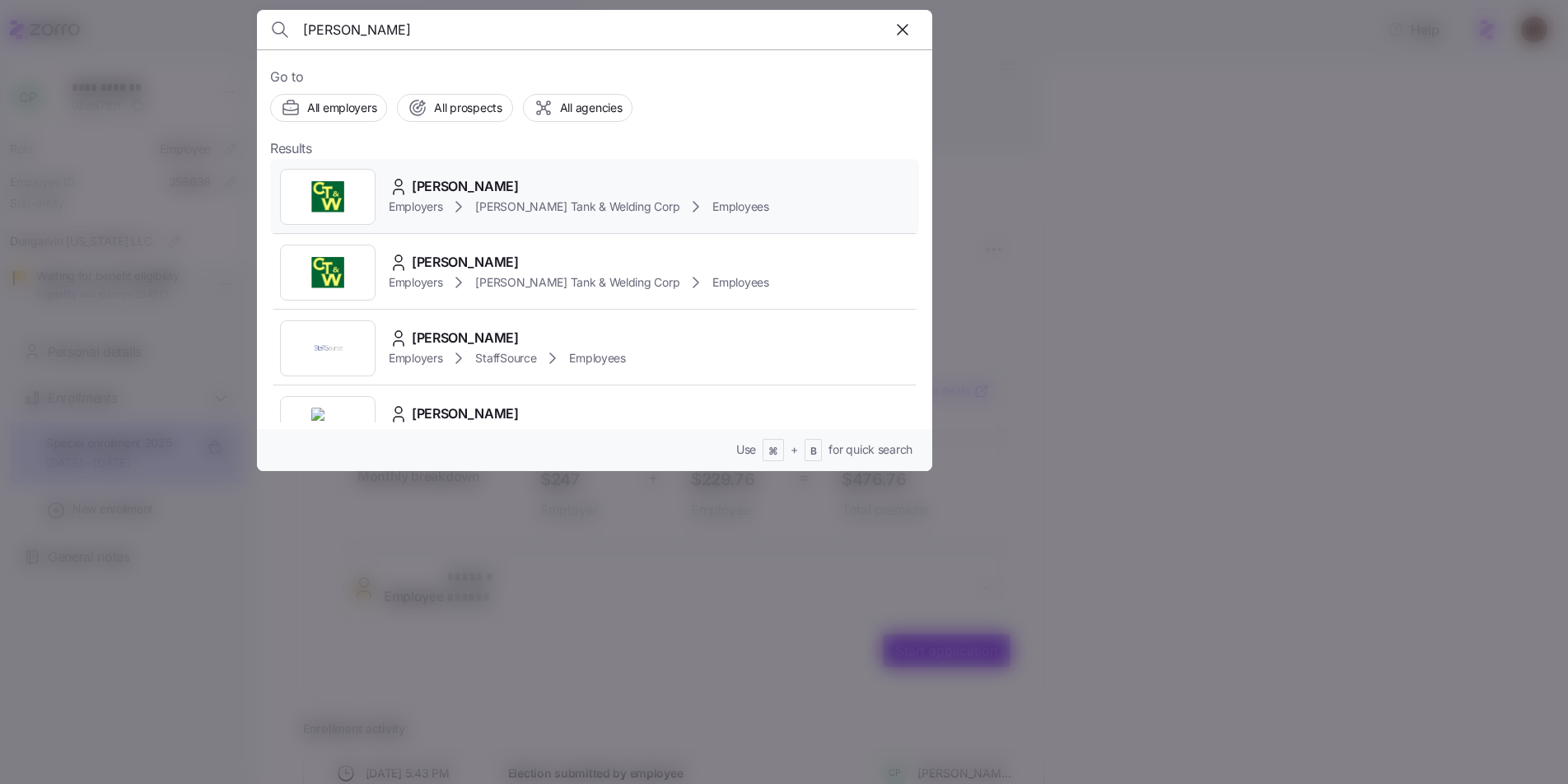
type input "Daniel kvedaras"
click at [483, 188] on span "Daniel kvedaras" at bounding box center [465, 187] width 107 height 20
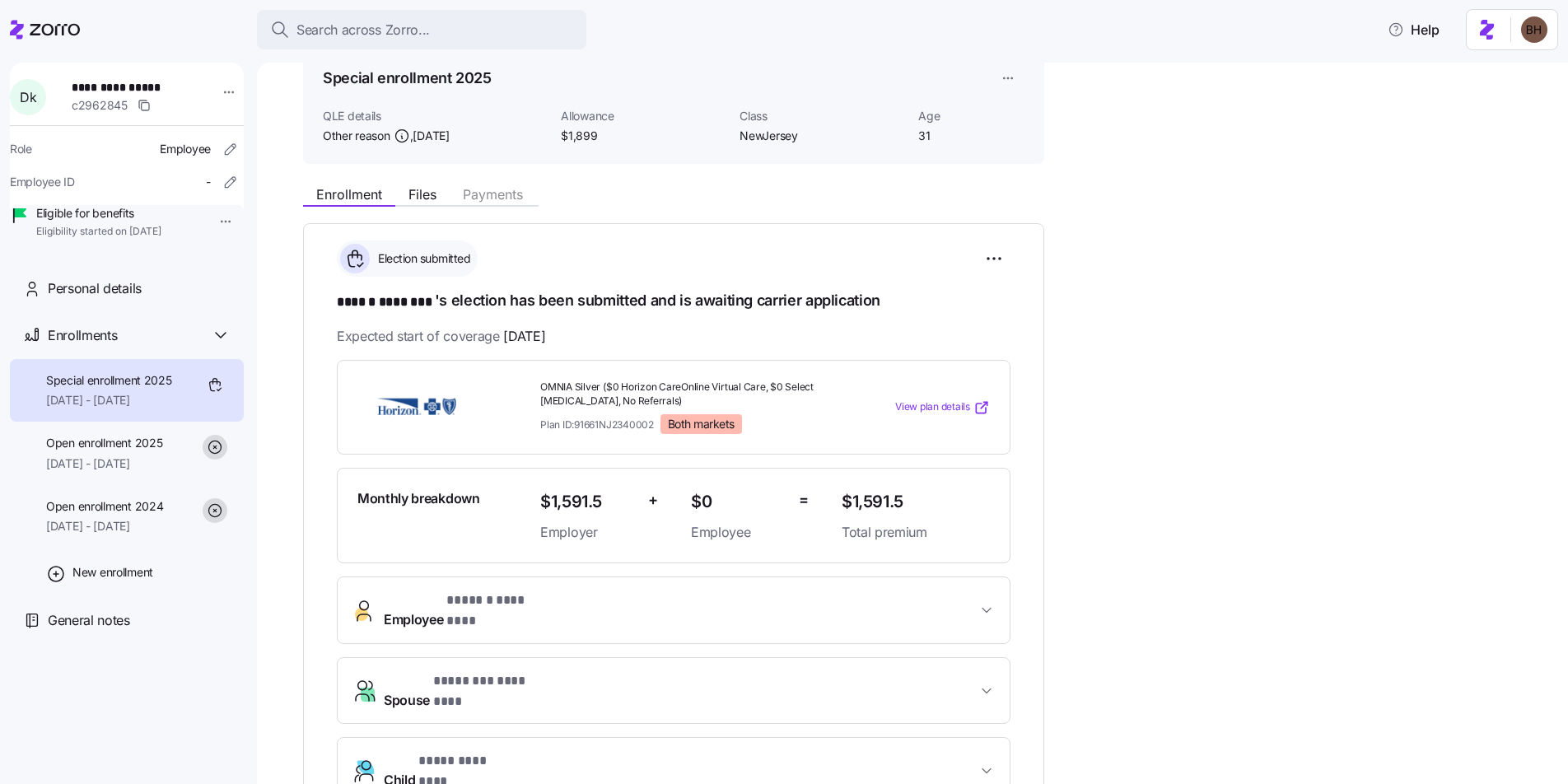
scroll to position [78, 0]
click at [422, 198] on span "Files" at bounding box center [422, 197] width 28 height 13
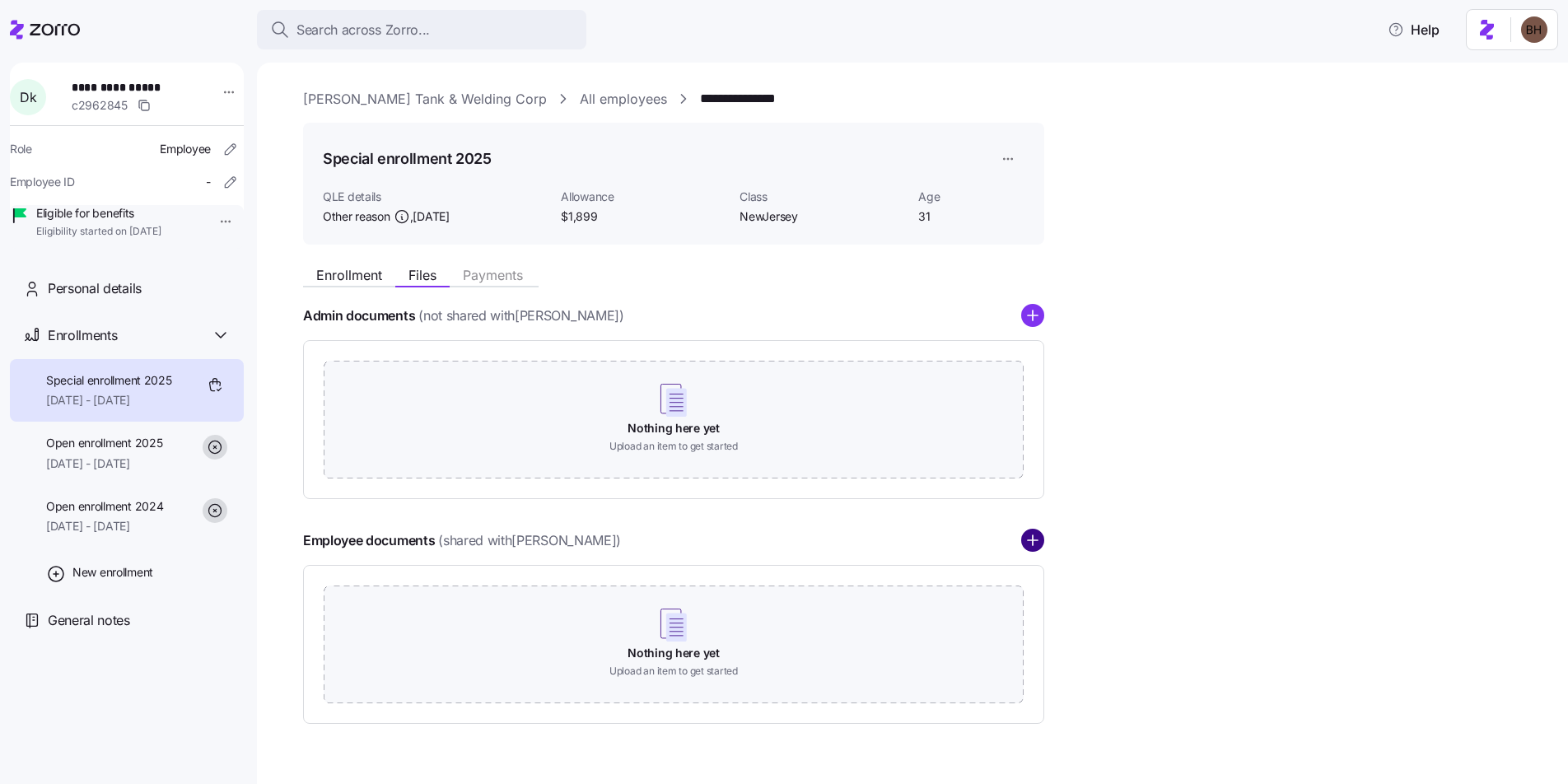
click at [1033, 542] on circle "add icon" at bounding box center [1032, 540] width 21 height 21
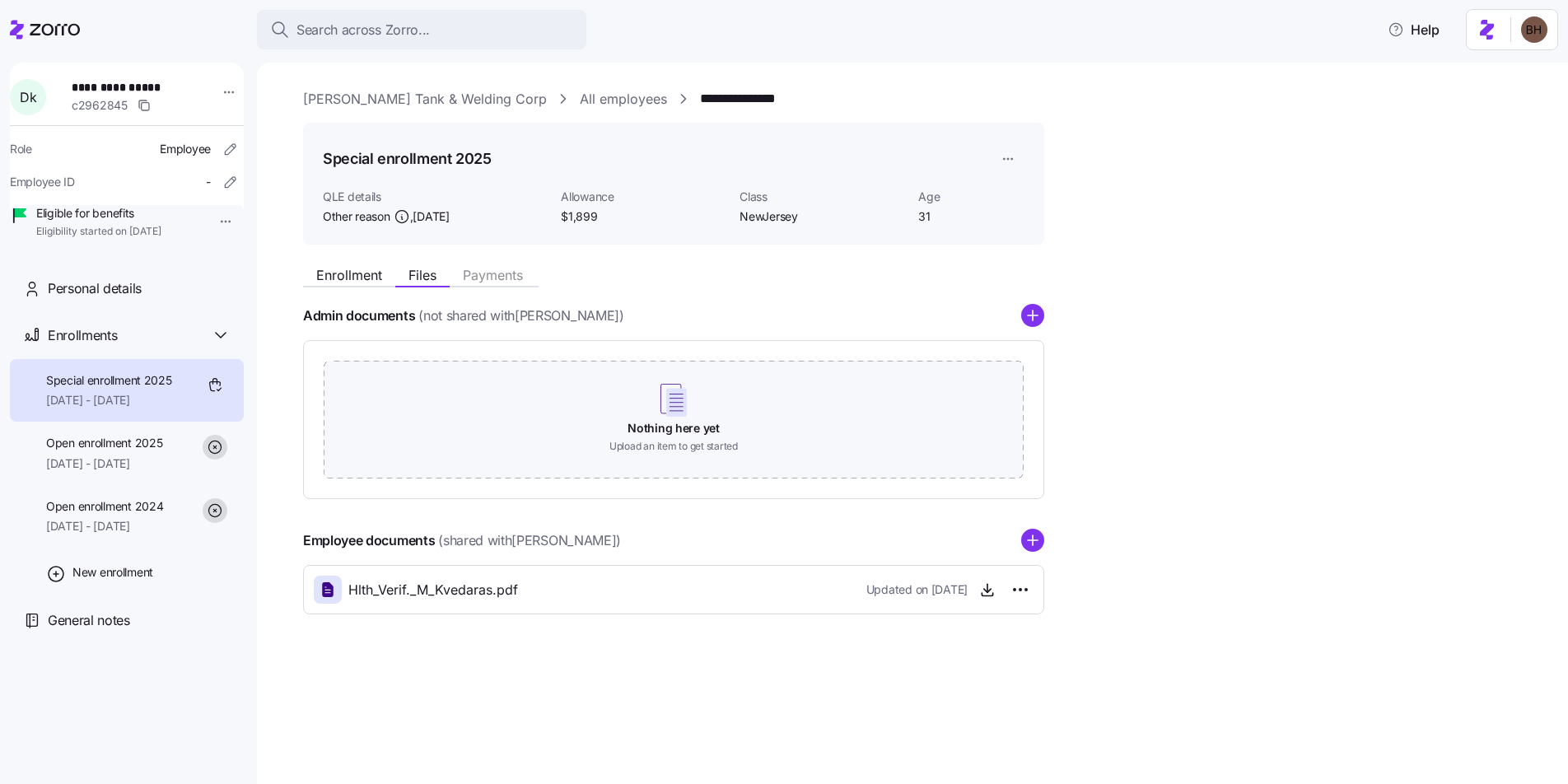
click at [116, 408] on span "10/01/2025 - 12/31/2025" at bounding box center [108, 400] width 126 height 17
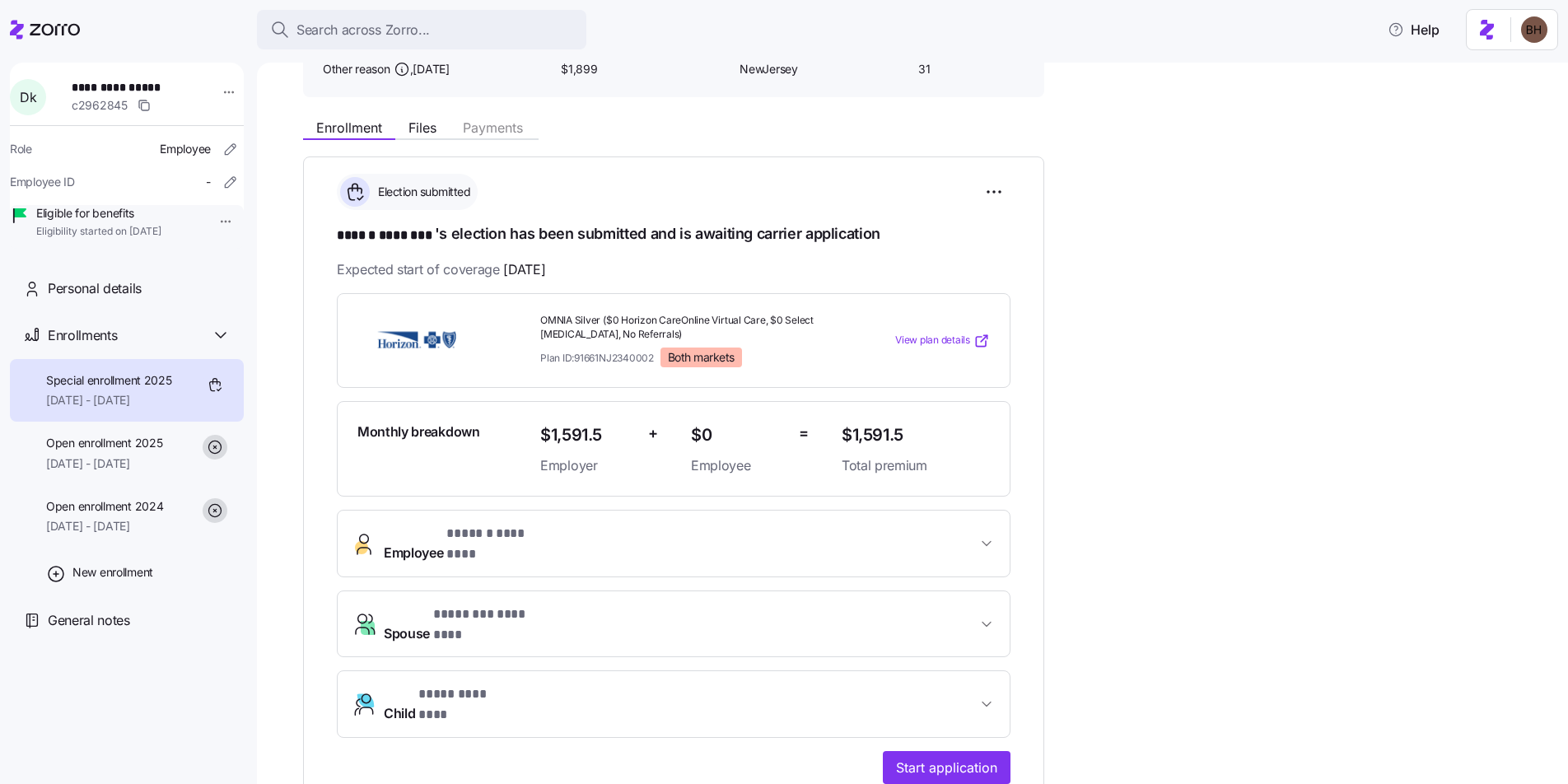
scroll to position [157, 0]
